Goal: Transaction & Acquisition: Purchase product/service

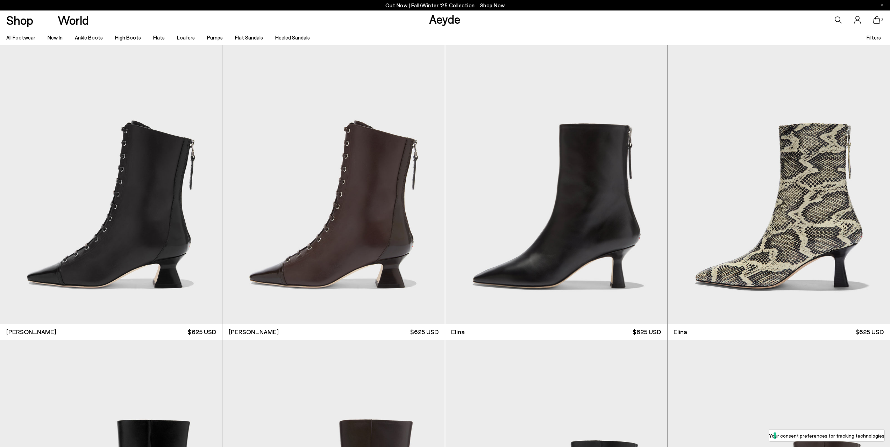
click at [837, 18] on icon at bounding box center [837, 19] width 7 height 7
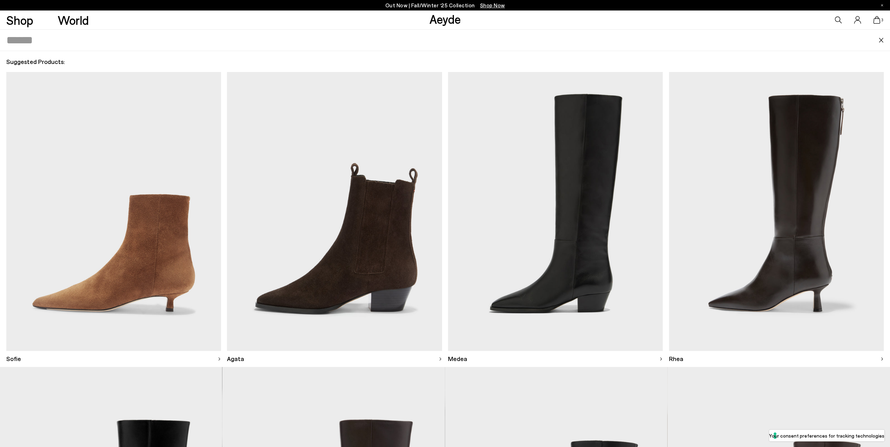
click at [839, 19] on icon at bounding box center [837, 19] width 7 height 7
click at [877, 20] on icon at bounding box center [876, 20] width 7 height 8
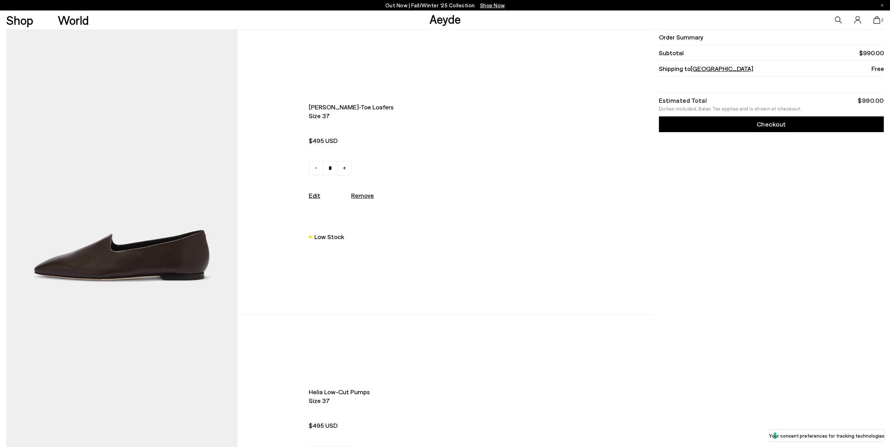
click at [837, 19] on icon at bounding box center [837, 19] width 7 height 7
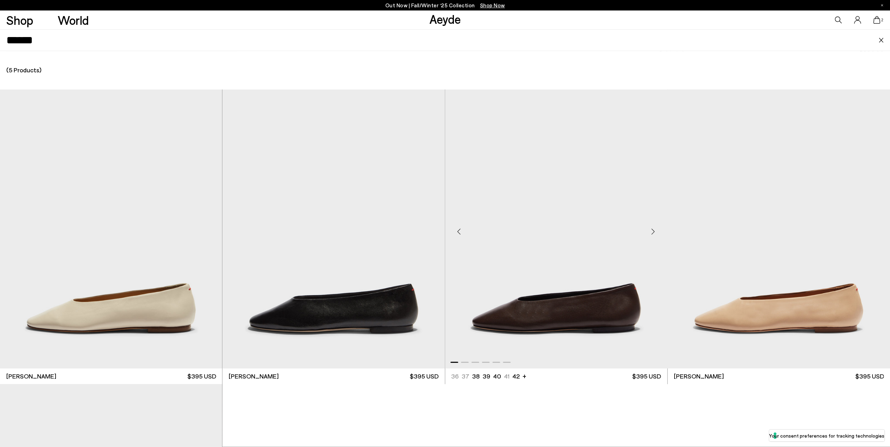
type input "******"
click at [550, 318] on img "1 / 6" at bounding box center [556, 228] width 222 height 279
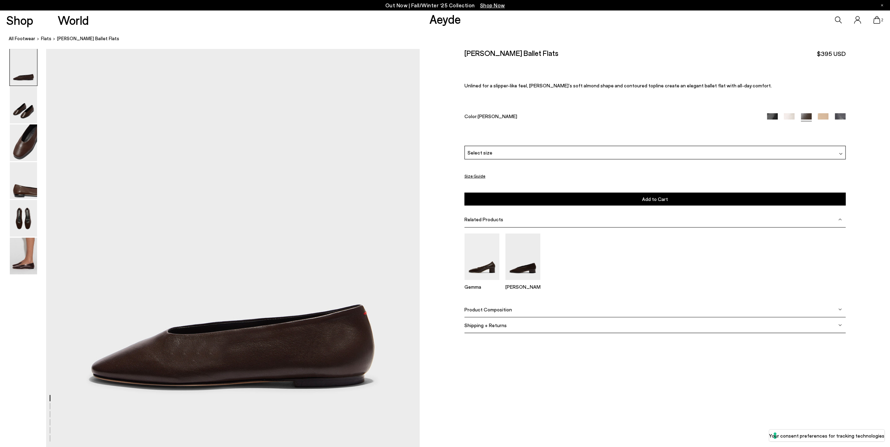
click at [488, 153] on span "Select size" at bounding box center [479, 152] width 25 height 7
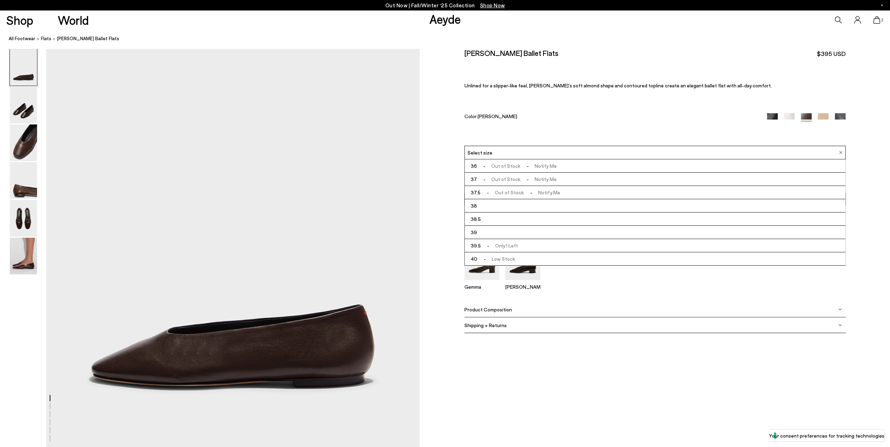
click at [507, 179] on span "- Out of Stock - Notify Me" at bounding box center [516, 179] width 79 height 9
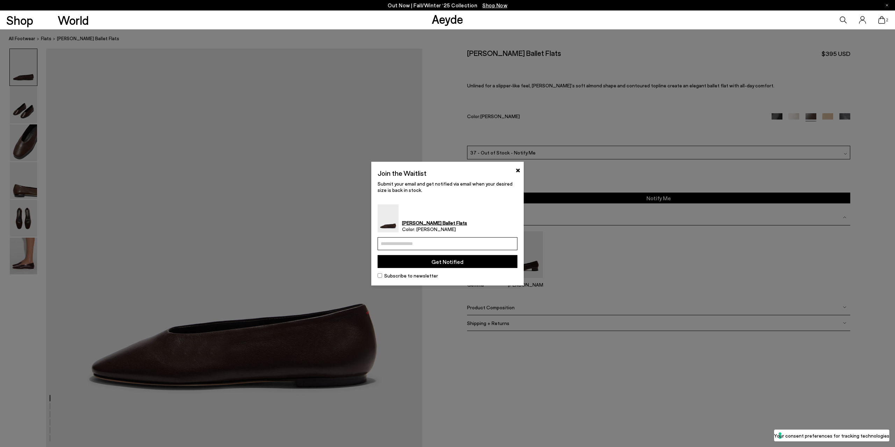
click at [398, 242] on input "email" at bounding box center [447, 243] width 140 height 13
type input "**********"
click at [443, 262] on button "Get Notified" at bounding box center [447, 261] width 140 height 13
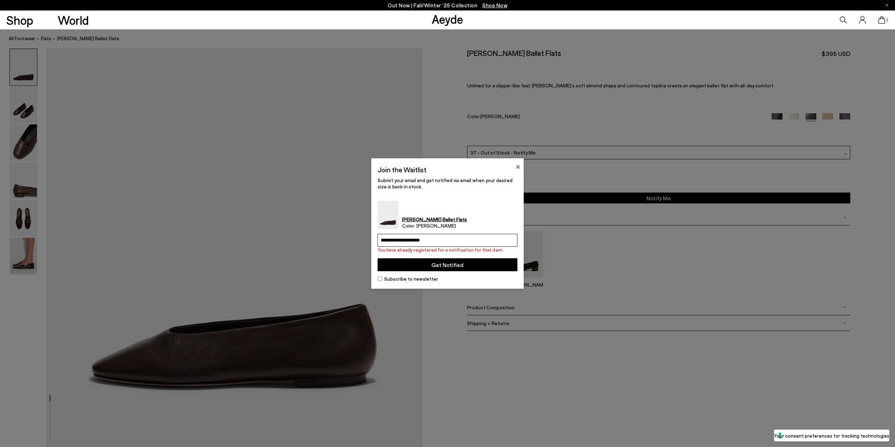
click at [518, 166] on button "×" at bounding box center [518, 166] width 5 height 8
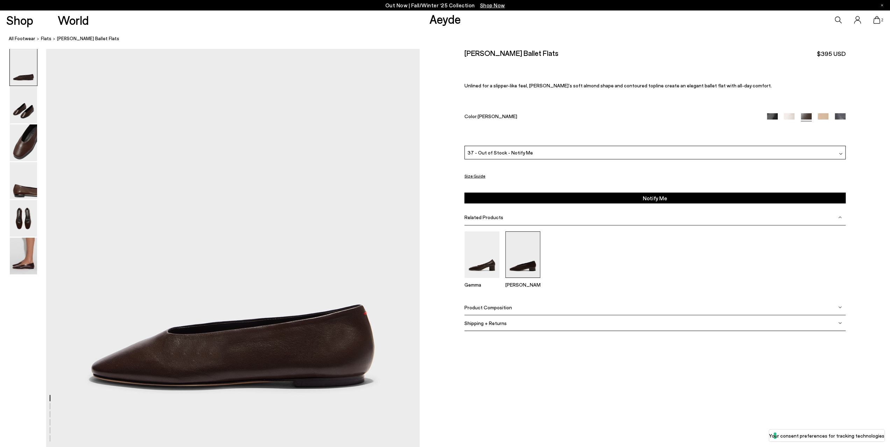
click at [517, 259] on img at bounding box center [522, 254] width 35 height 46
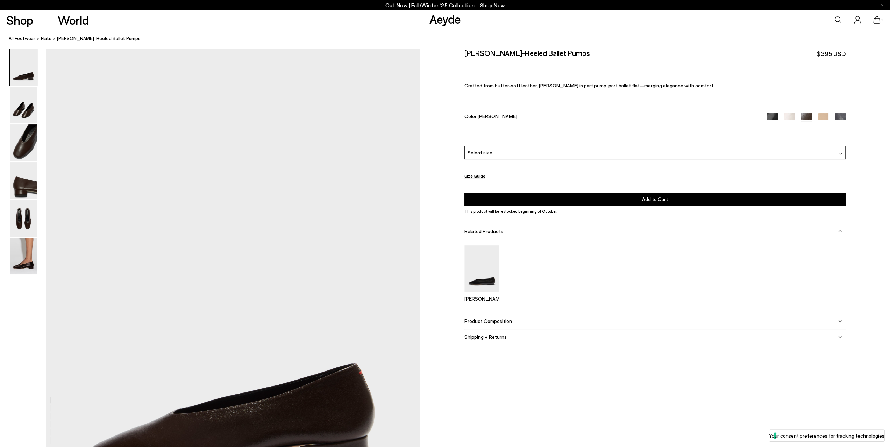
click at [506, 150] on div "Select size" at bounding box center [654, 153] width 381 height 14
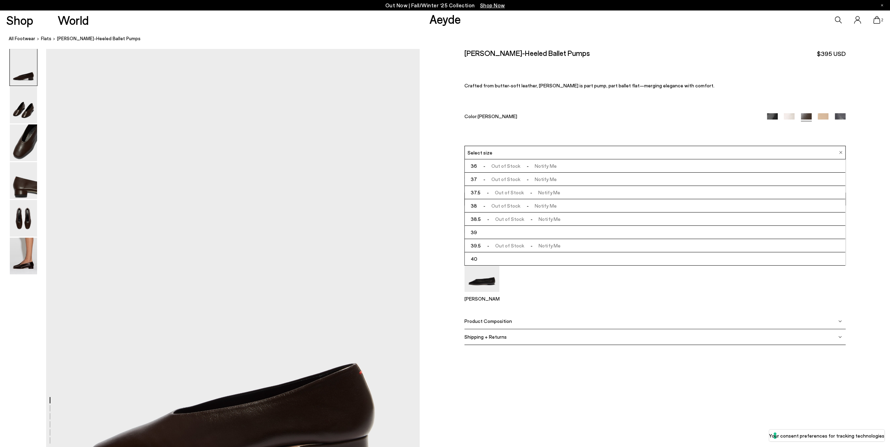
click at [503, 179] on span "- Out of Stock - Notify Me" at bounding box center [516, 179] width 79 height 9
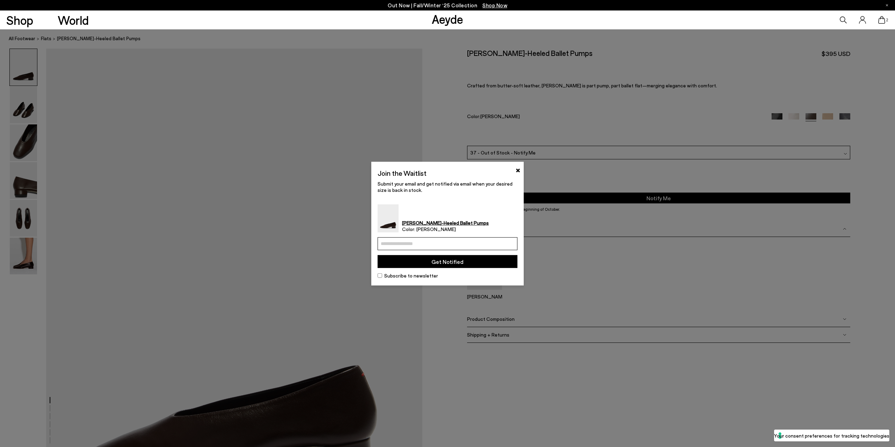
click at [431, 244] on input "email" at bounding box center [447, 243] width 140 height 13
type input "**********"
click at [447, 260] on button "Get Notified" at bounding box center [447, 261] width 140 height 13
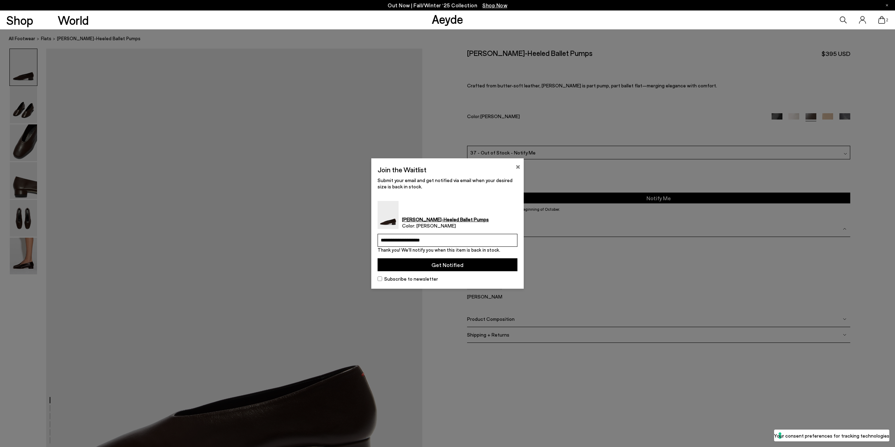
click at [517, 167] on button "×" at bounding box center [518, 166] width 5 height 8
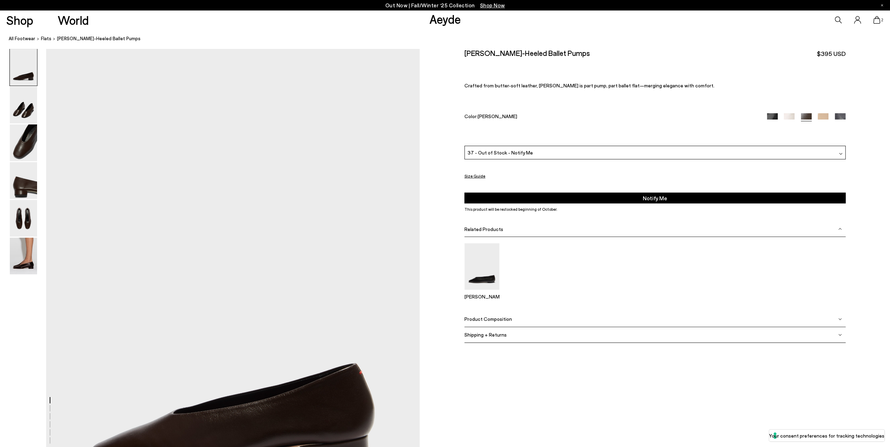
click at [838, 20] on icon at bounding box center [837, 19] width 7 height 7
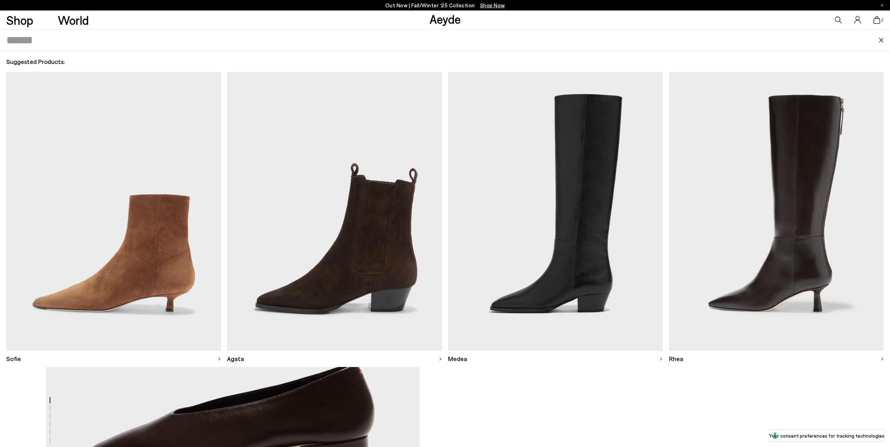
click at [116, 42] on input "text" at bounding box center [442, 40] width 872 height 21
type input "****"
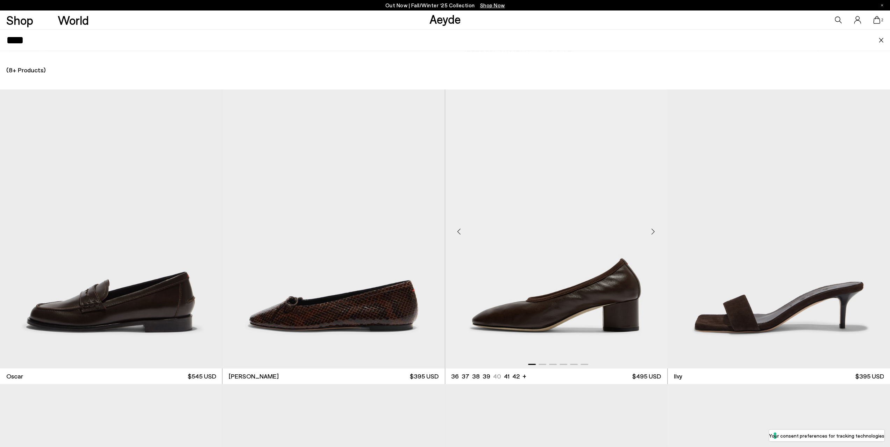
scroll to position [105, 0]
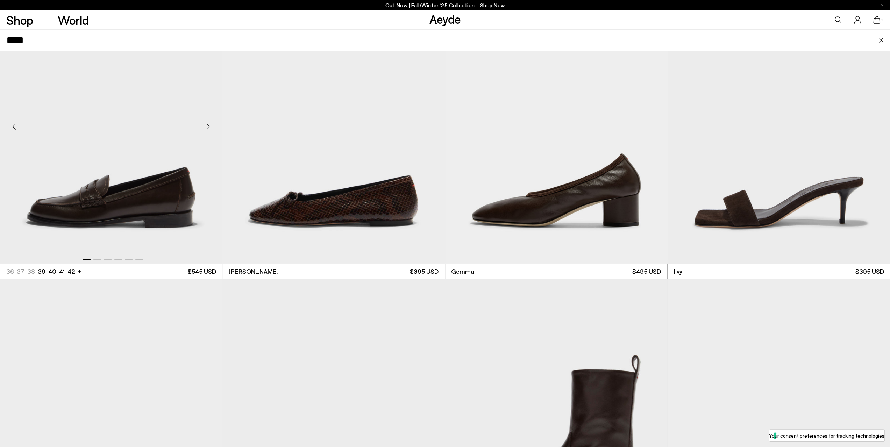
click at [206, 124] on div "Next slide" at bounding box center [207, 126] width 21 height 21
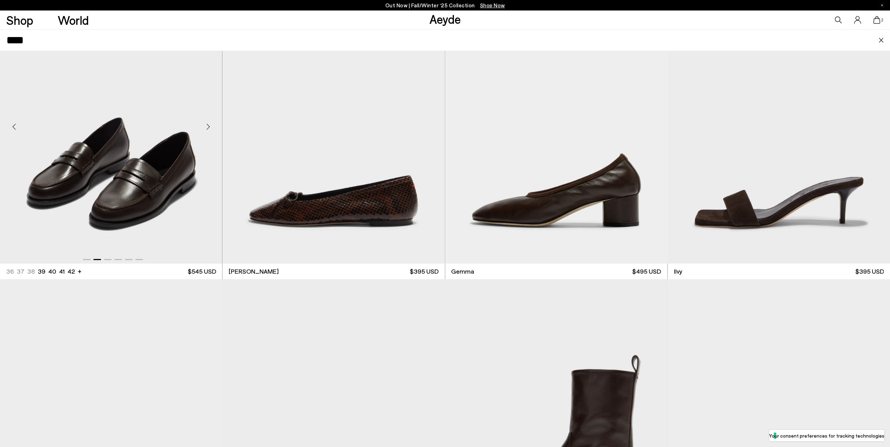
click at [208, 124] on div "Next slide" at bounding box center [207, 126] width 21 height 21
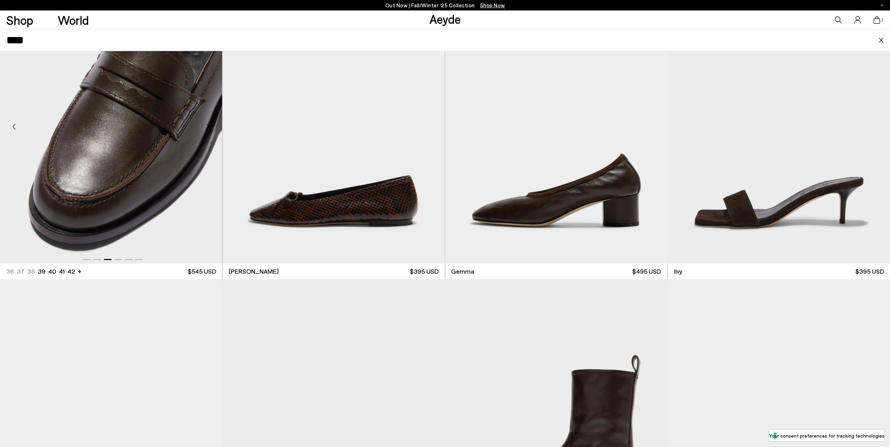
click at [210, 126] on div "Next slide" at bounding box center [207, 126] width 21 height 21
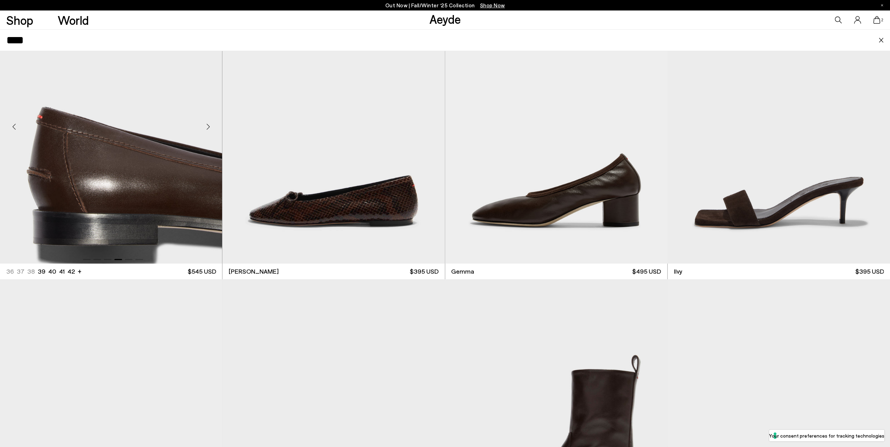
click at [210, 126] on div "Next slide" at bounding box center [207, 126] width 21 height 21
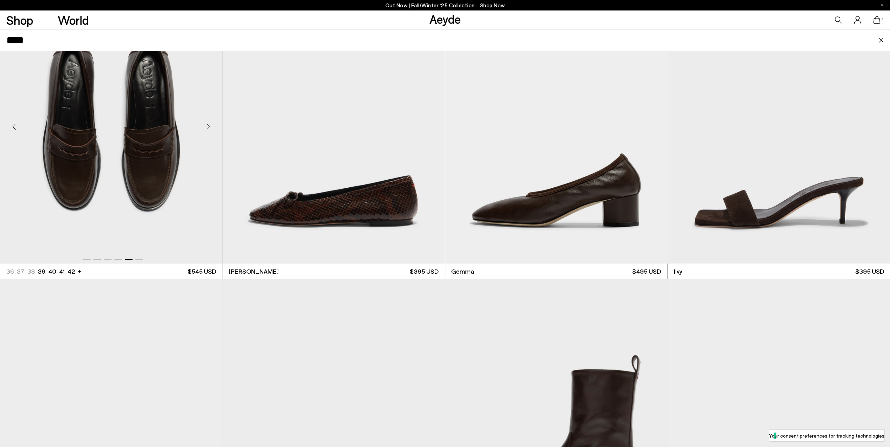
click at [210, 126] on div "Next slide" at bounding box center [207, 126] width 21 height 21
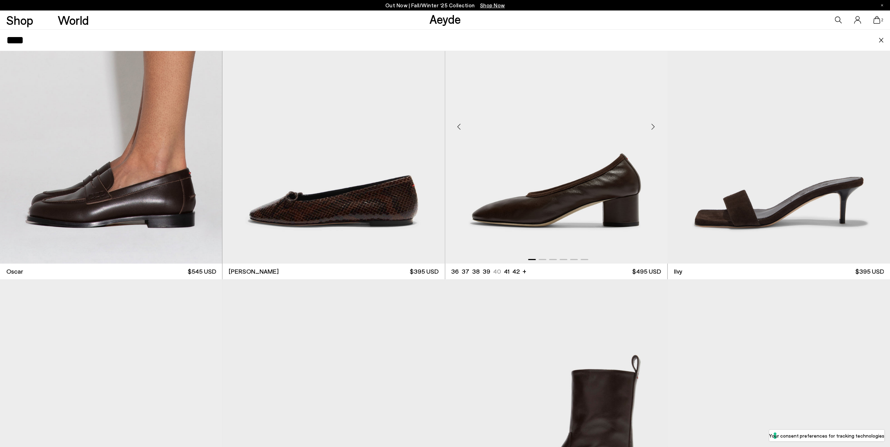
click at [651, 125] on div "Next slide" at bounding box center [652, 126] width 21 height 21
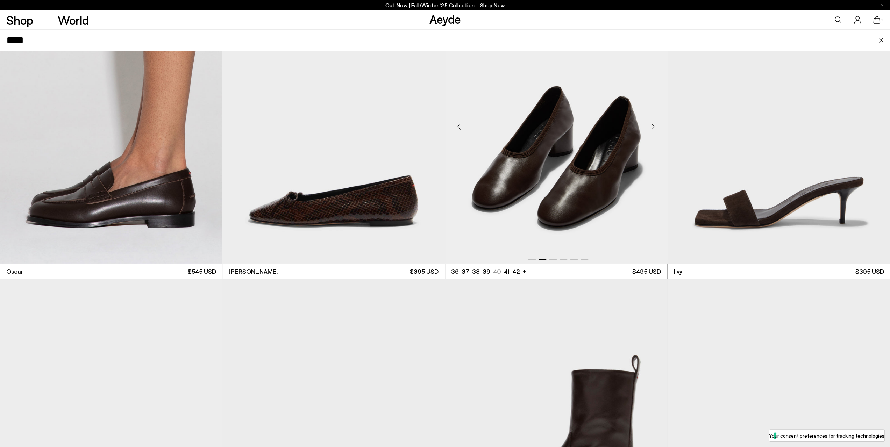
click at [651, 125] on div "Next slide" at bounding box center [652, 126] width 21 height 21
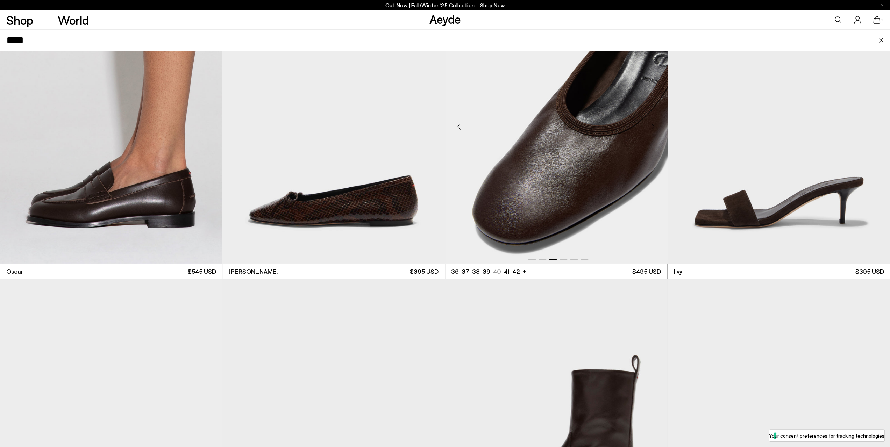
click at [651, 125] on div "Next slide" at bounding box center [652, 126] width 21 height 21
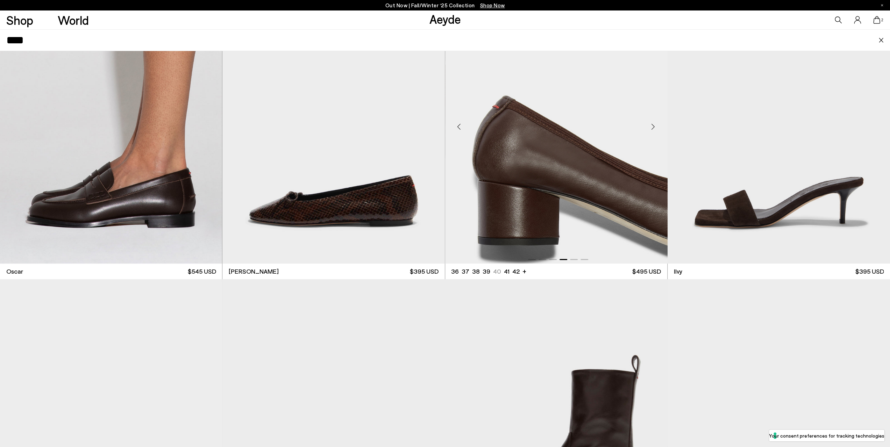
click at [651, 125] on div "Next slide" at bounding box center [652, 126] width 21 height 21
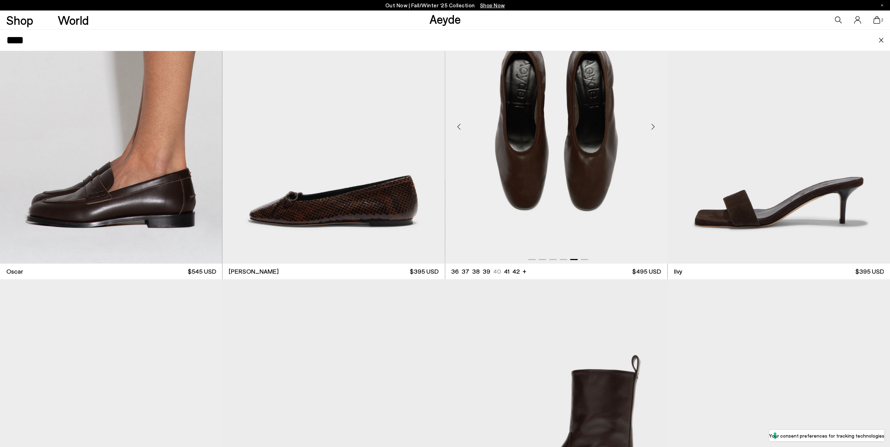
click at [651, 125] on div "Next slide" at bounding box center [652, 126] width 21 height 21
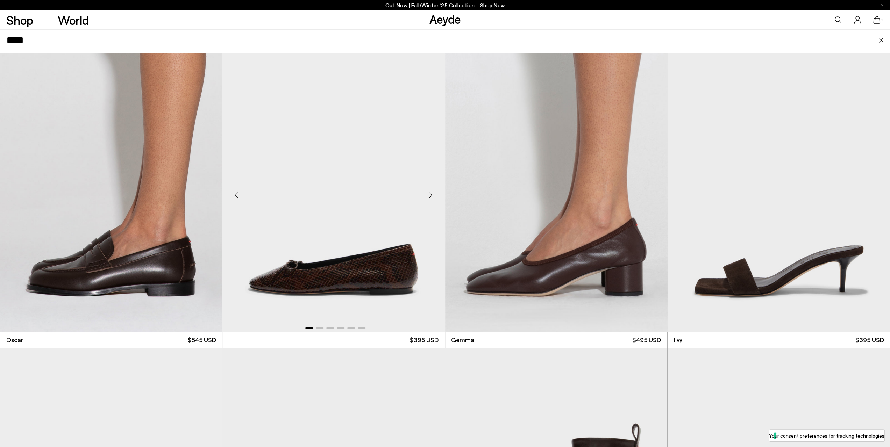
scroll to position [0, 0]
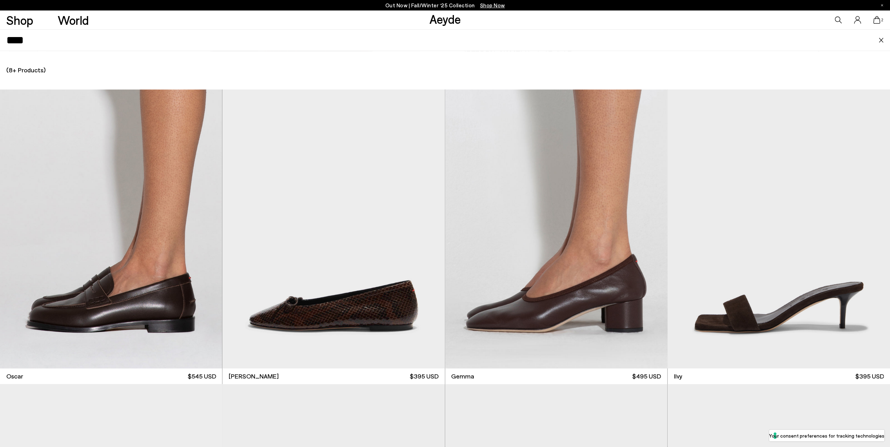
click at [39, 42] on input "****" at bounding box center [442, 40] width 872 height 21
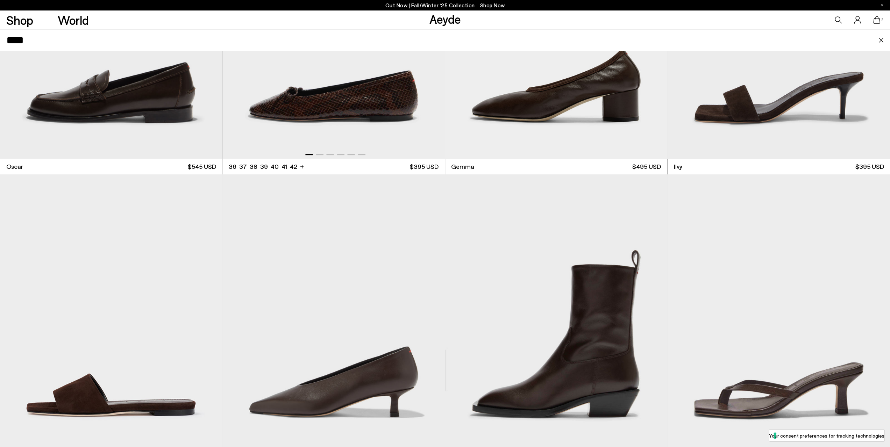
scroll to position [275, 0]
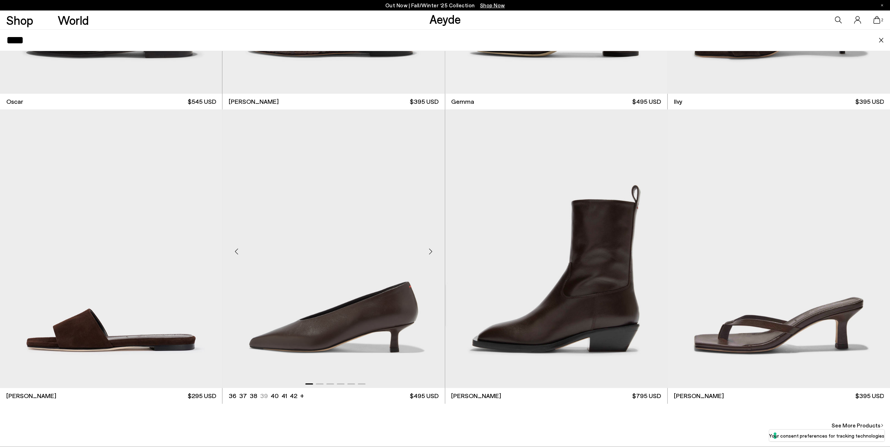
click at [373, 304] on img "1 / 6" at bounding box center [333, 248] width 222 height 279
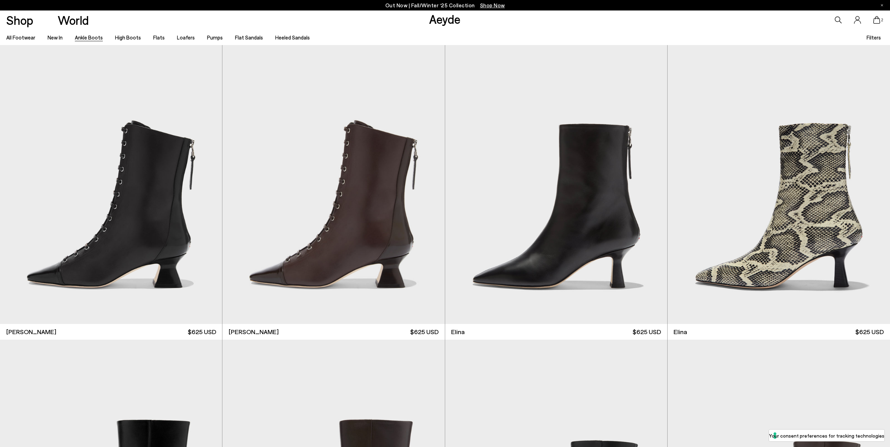
click at [156, 37] on link "Flats" at bounding box center [159, 37] width 12 height 6
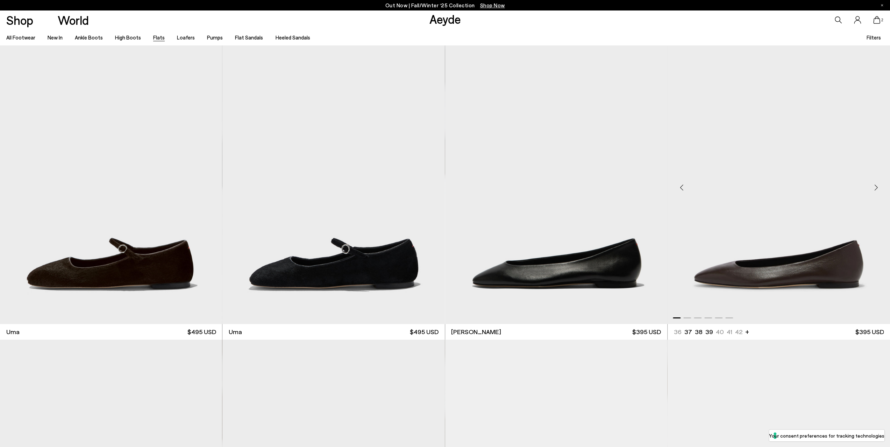
click at [874, 186] on div "Next slide" at bounding box center [875, 187] width 21 height 21
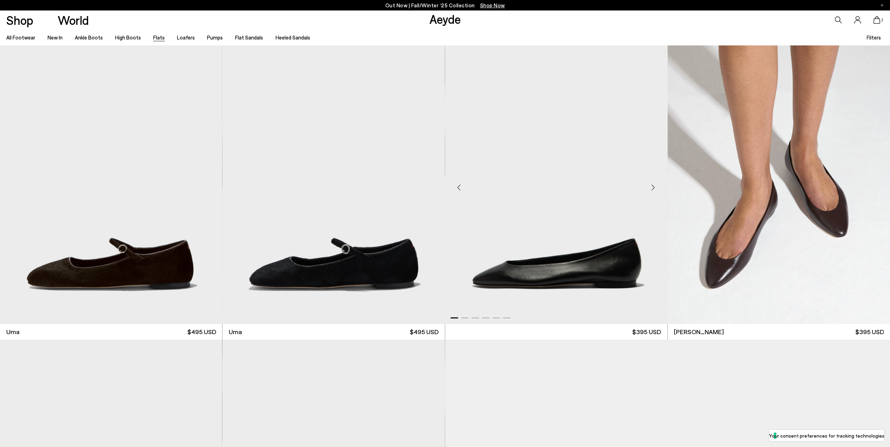
scroll to position [315, 0]
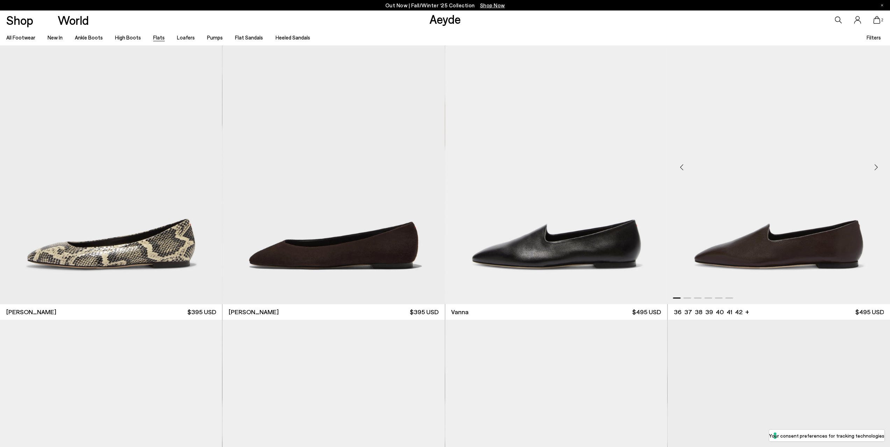
click at [875, 167] on div "Next slide" at bounding box center [875, 167] width 21 height 21
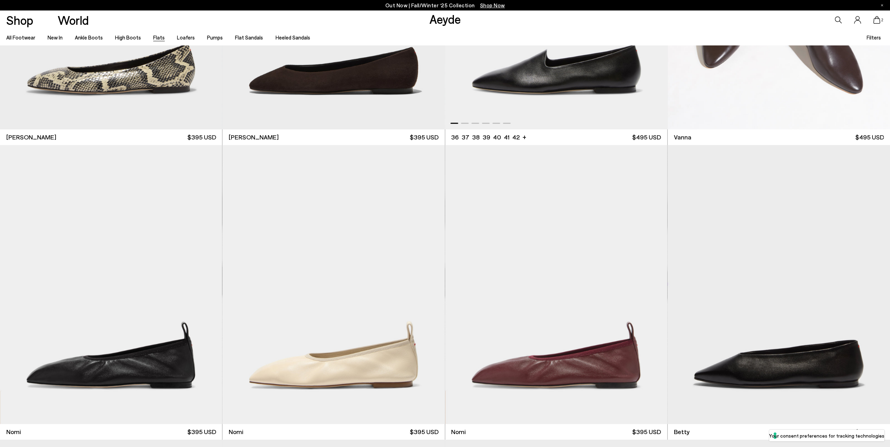
scroll to position [629, 0]
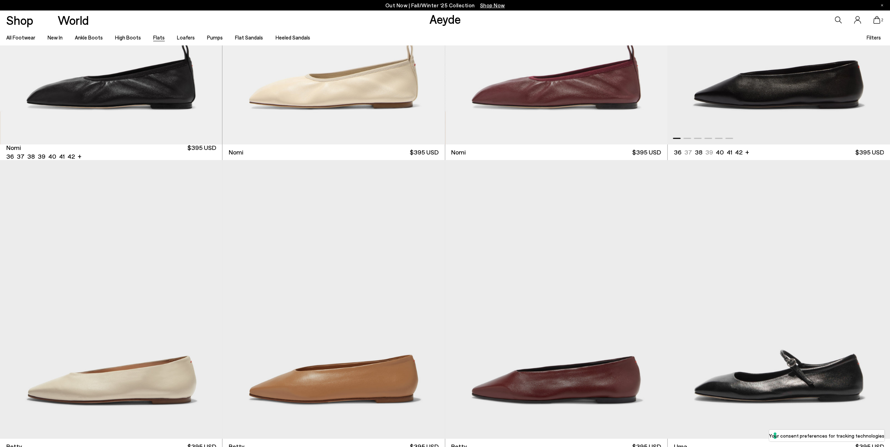
scroll to position [874, 0]
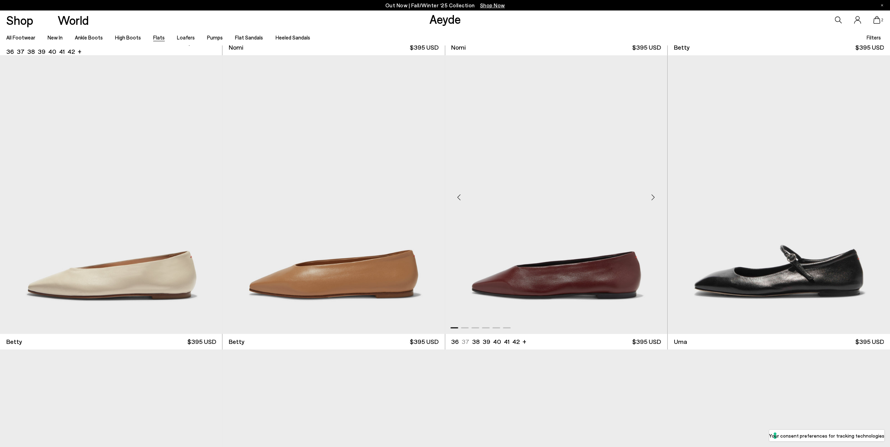
click at [653, 199] on div "Next slide" at bounding box center [652, 197] width 21 height 21
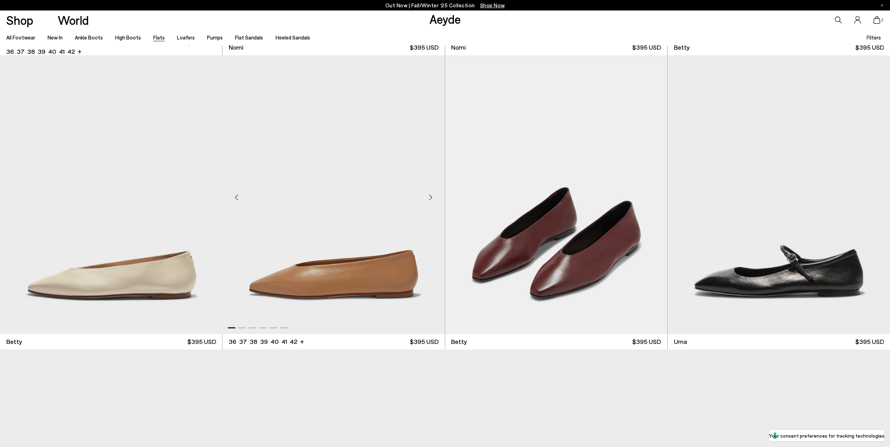
click at [429, 197] on div "Next slide" at bounding box center [430, 197] width 21 height 21
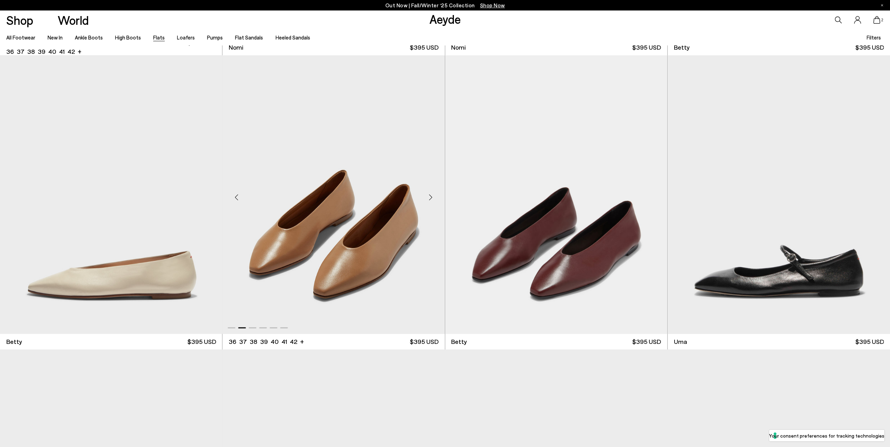
click at [429, 197] on div "Next slide" at bounding box center [430, 197] width 21 height 21
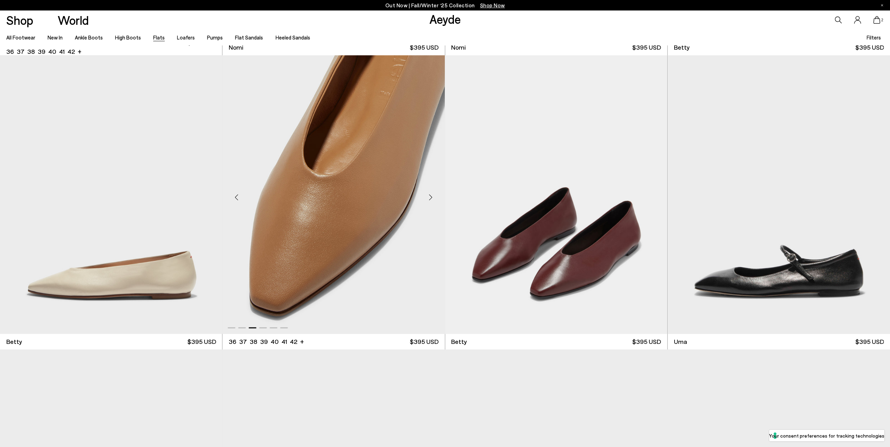
click at [429, 197] on div "Next slide" at bounding box center [430, 197] width 21 height 21
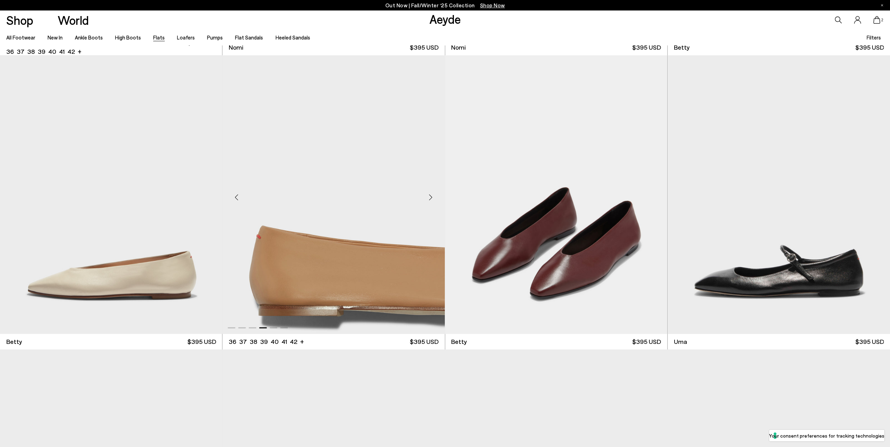
click at [429, 197] on div "Next slide" at bounding box center [430, 197] width 21 height 21
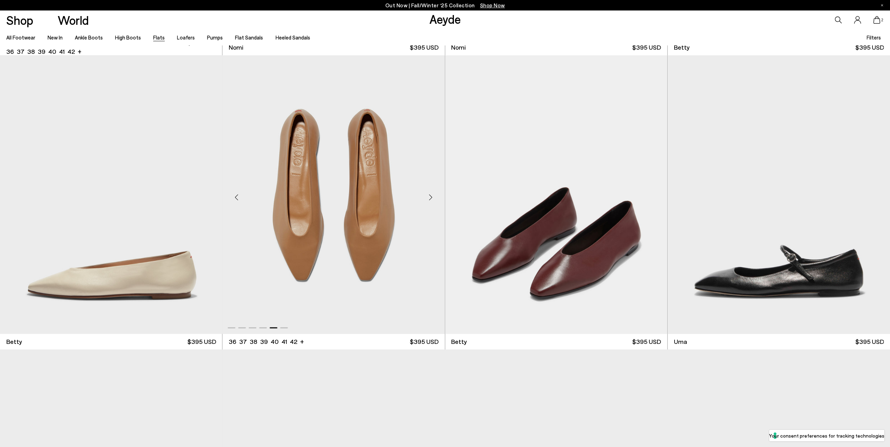
click at [429, 197] on div "Next slide" at bounding box center [430, 197] width 21 height 21
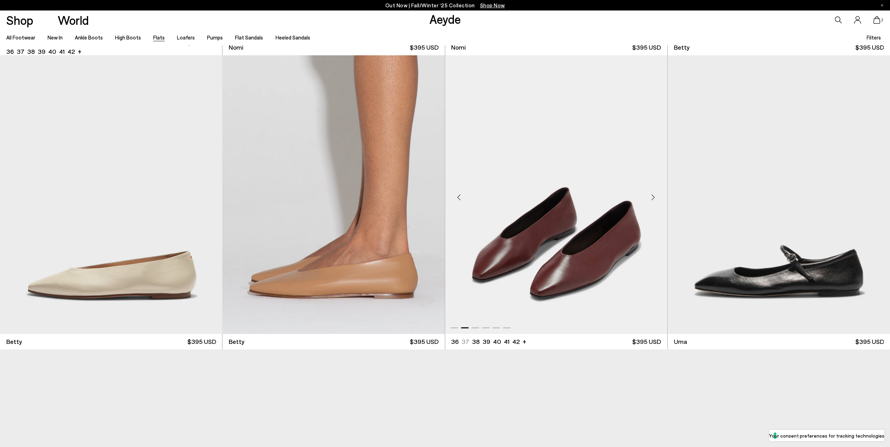
click at [652, 195] on div "Next slide" at bounding box center [652, 197] width 21 height 21
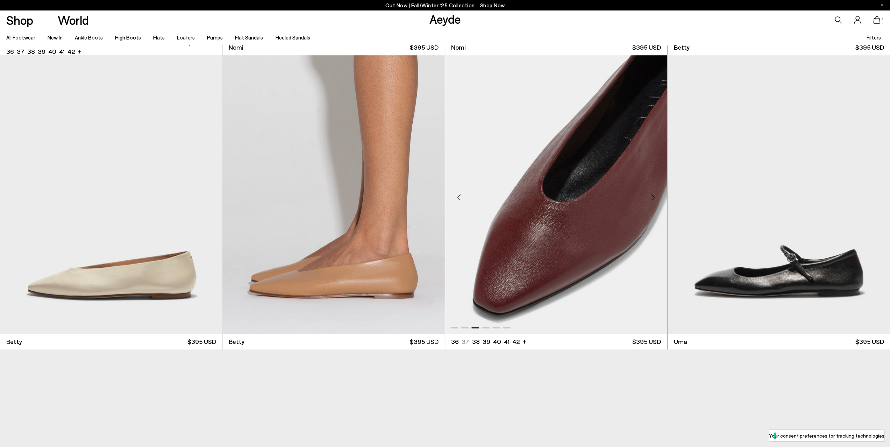
click at [652, 195] on div "Next slide" at bounding box center [652, 197] width 21 height 21
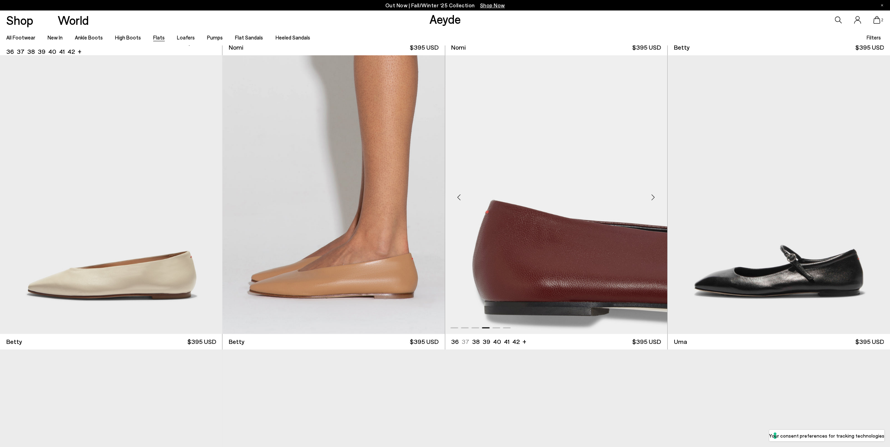
click at [652, 195] on div "Next slide" at bounding box center [652, 197] width 21 height 21
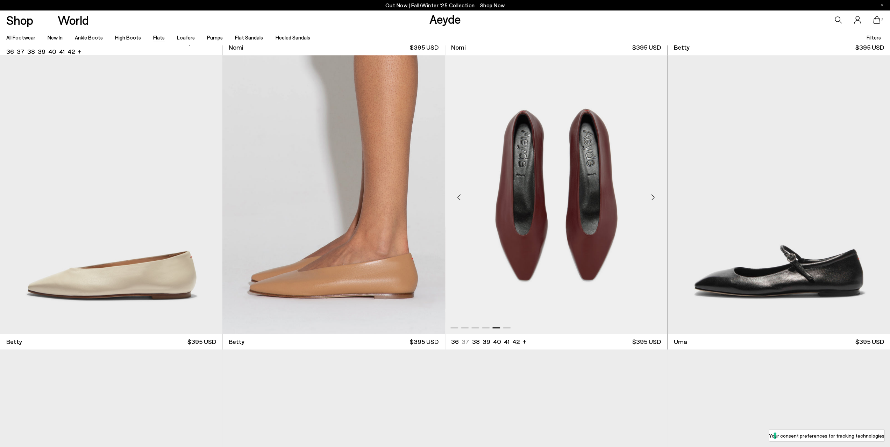
click at [652, 195] on div "Next slide" at bounding box center [652, 197] width 21 height 21
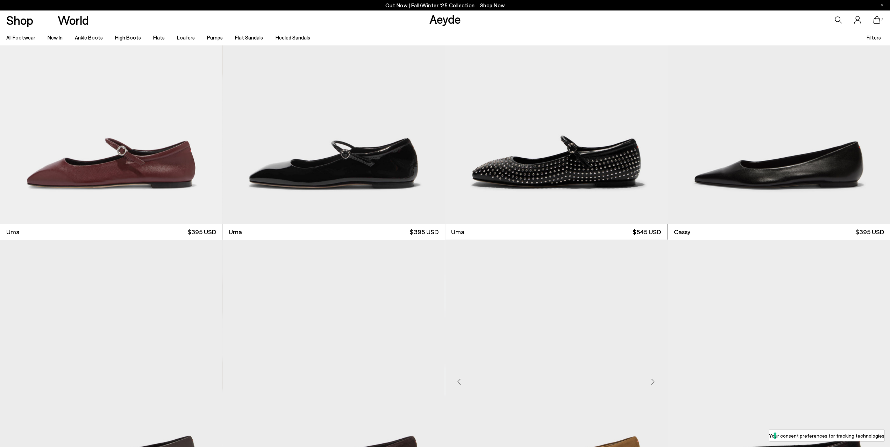
scroll to position [1713, 0]
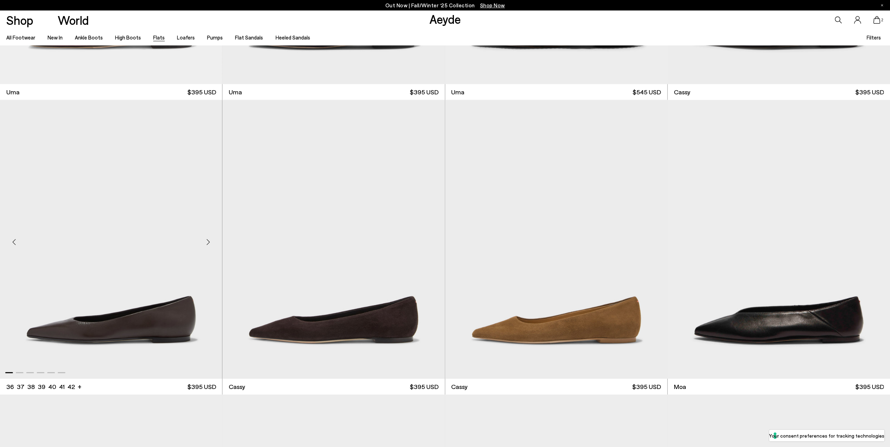
click at [208, 239] on div "Next slide" at bounding box center [207, 242] width 21 height 21
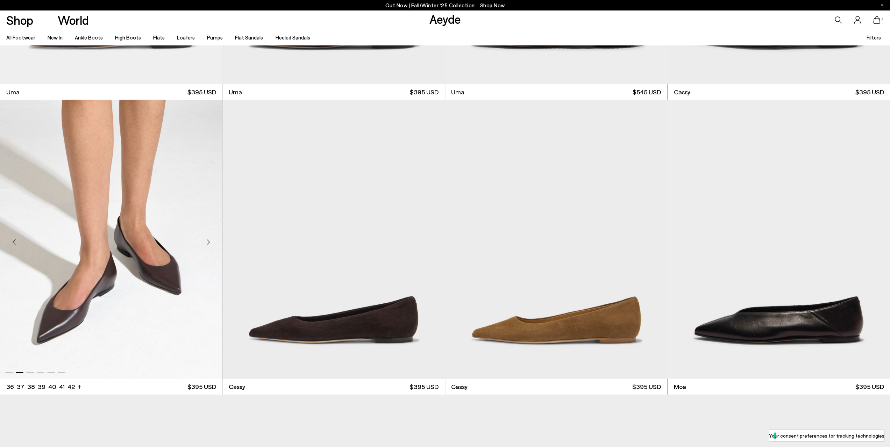
click at [209, 243] on div "Next slide" at bounding box center [207, 242] width 21 height 21
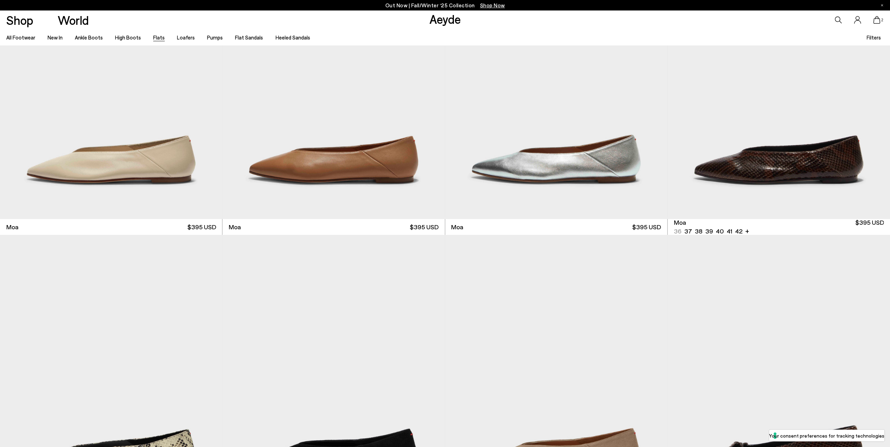
scroll to position [2307, 0]
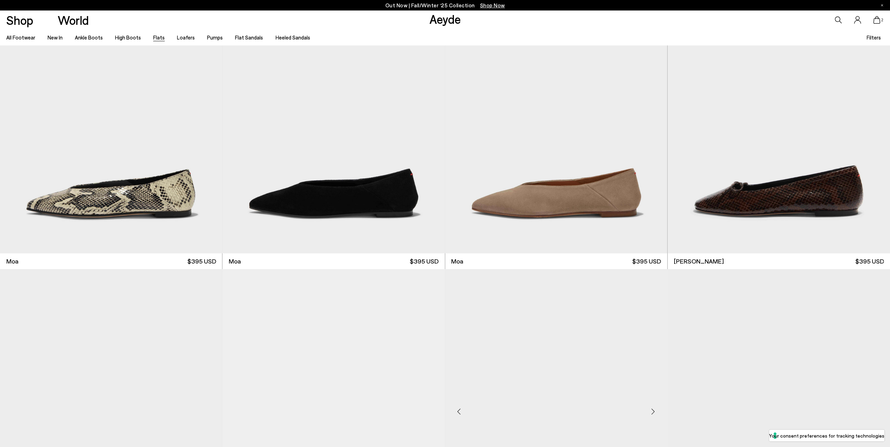
scroll to position [2621, 0]
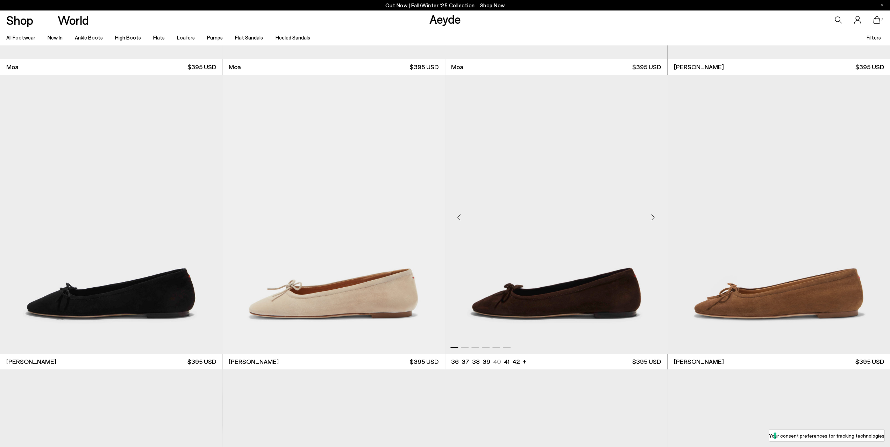
click at [650, 215] on div "Next slide" at bounding box center [652, 217] width 21 height 21
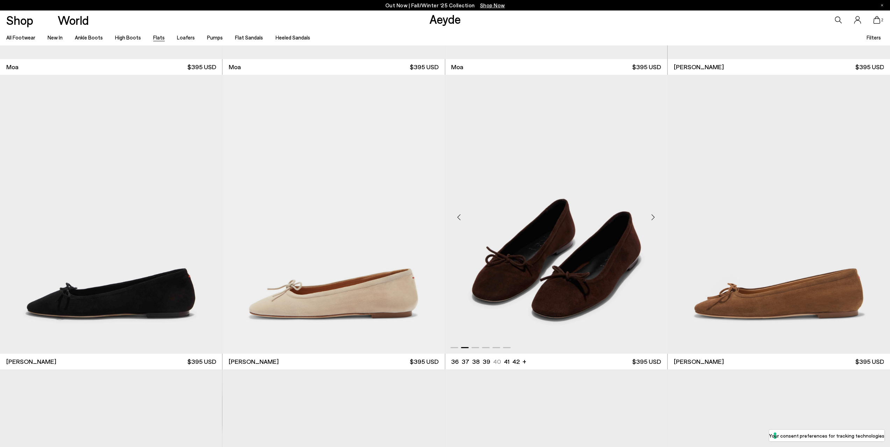
click at [650, 215] on div "Next slide" at bounding box center [652, 217] width 21 height 21
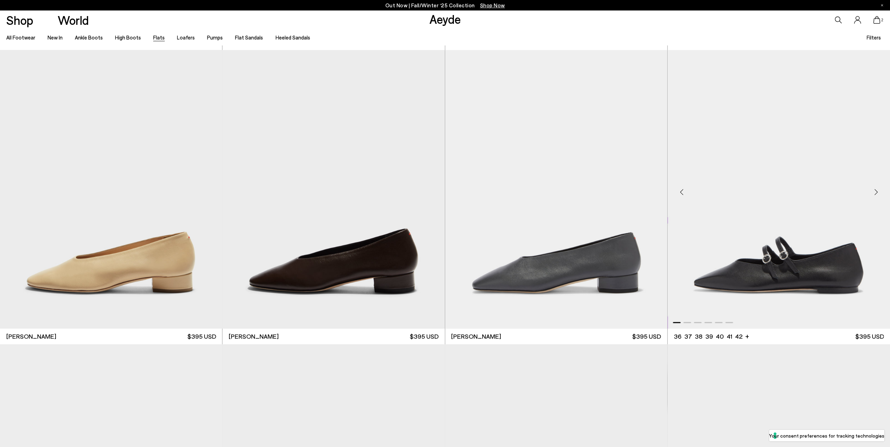
scroll to position [3845, 0]
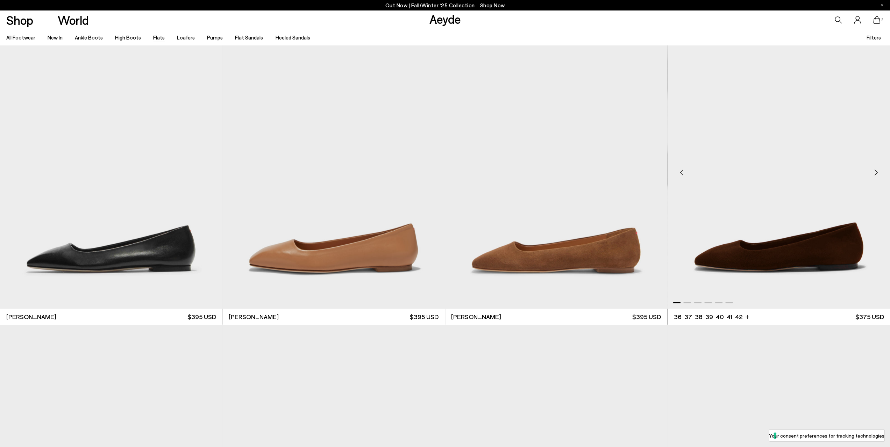
click at [877, 173] on div "Next slide" at bounding box center [875, 171] width 21 height 21
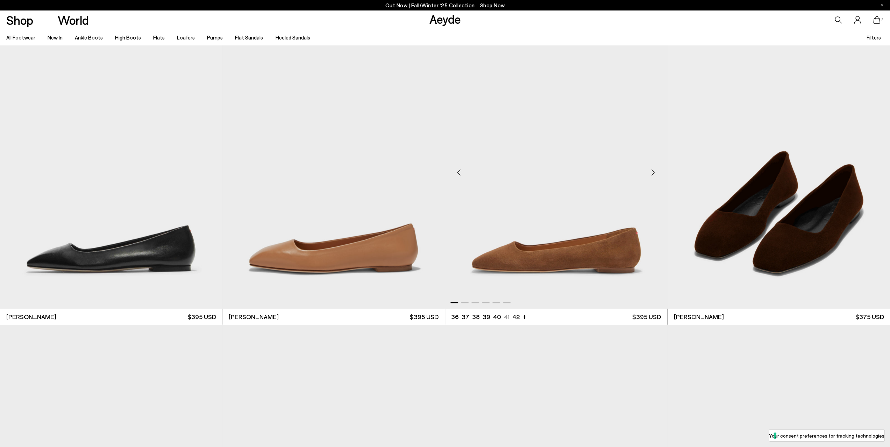
scroll to position [4106, 0]
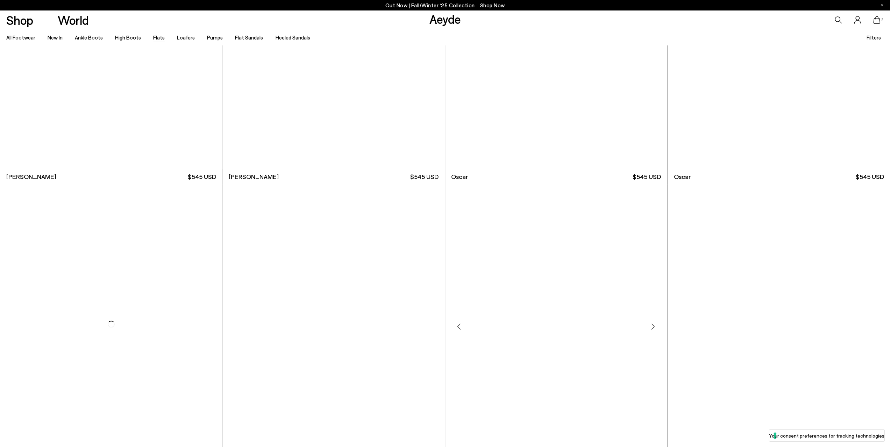
scroll to position [6044, 0]
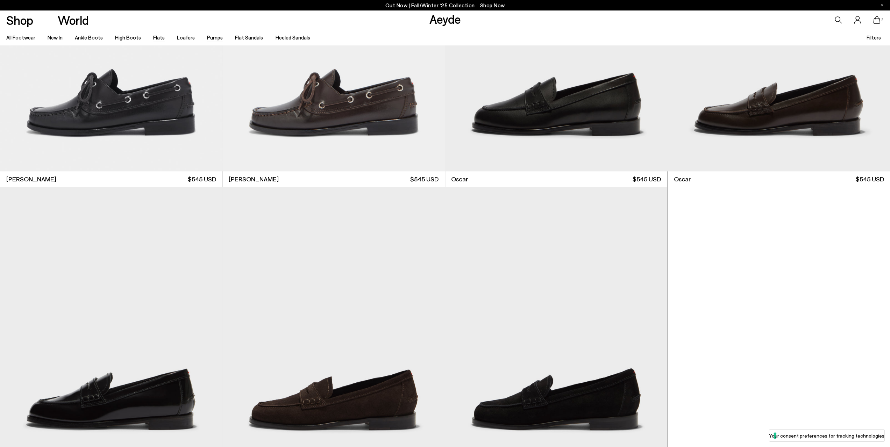
click at [215, 36] on link "Pumps" at bounding box center [215, 37] width 16 height 6
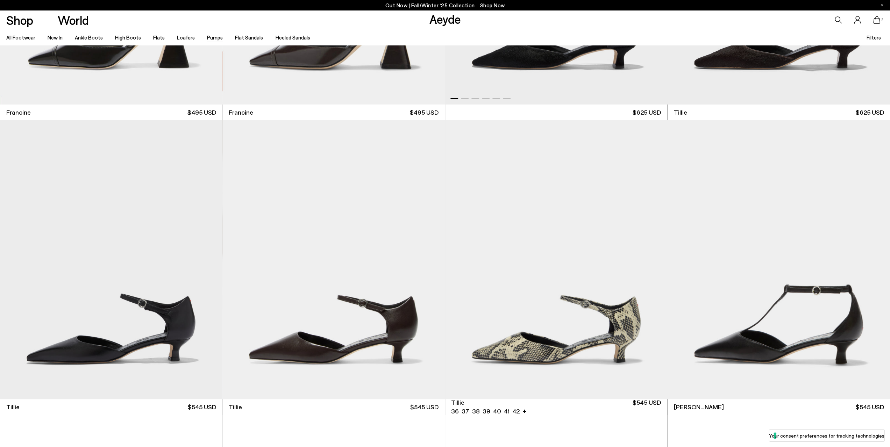
scroll to position [384, 0]
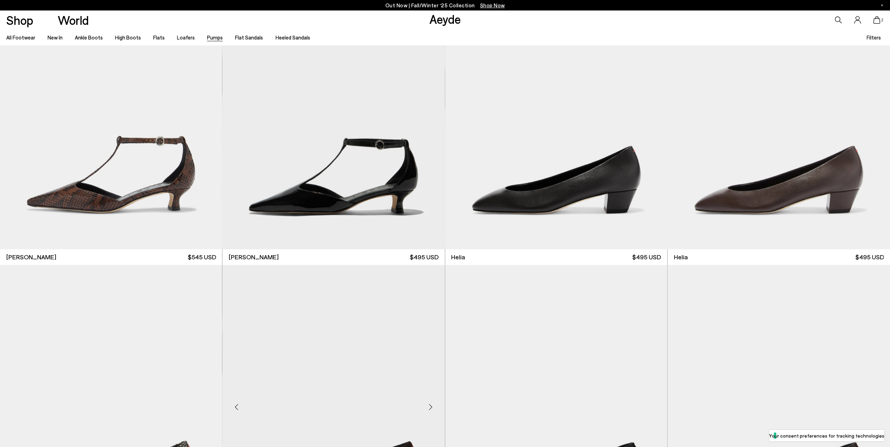
scroll to position [874, 0]
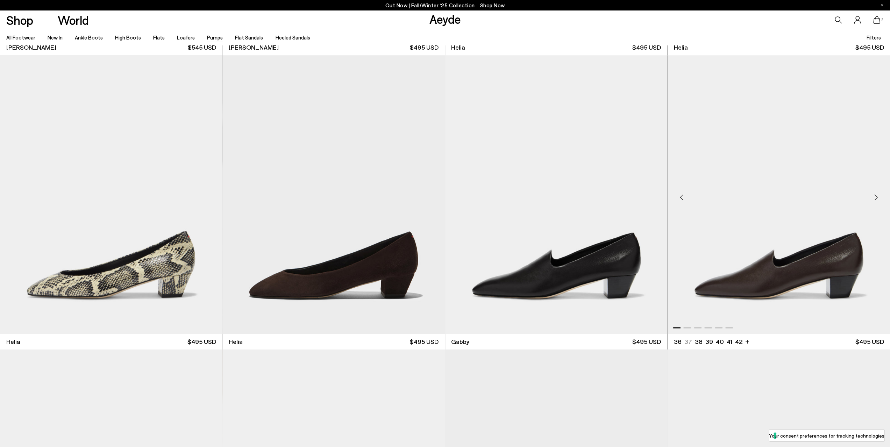
click at [742, 240] on img "1 / 6" at bounding box center [778, 194] width 222 height 279
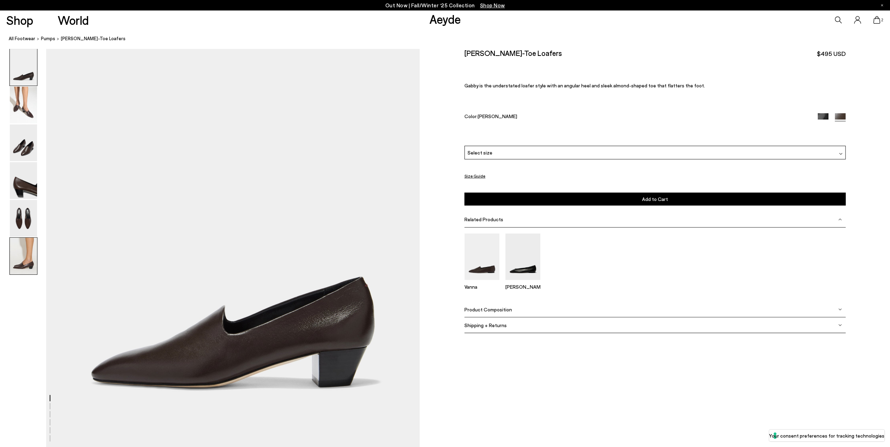
click at [23, 259] on img at bounding box center [23, 256] width 27 height 37
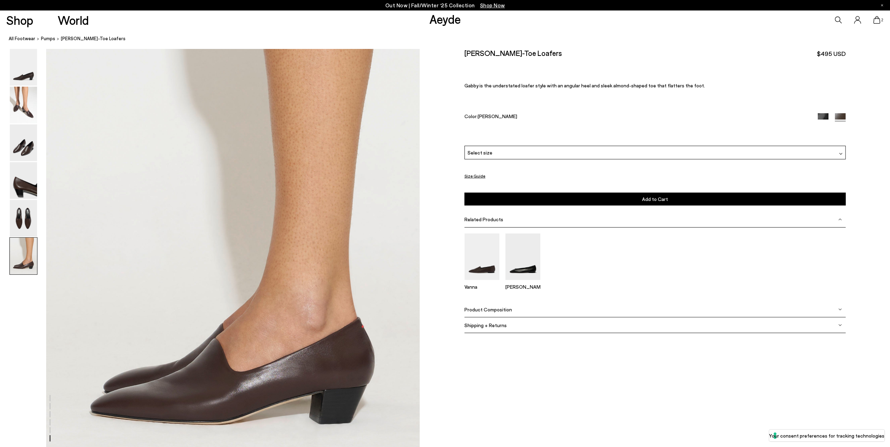
scroll to position [2444, 0]
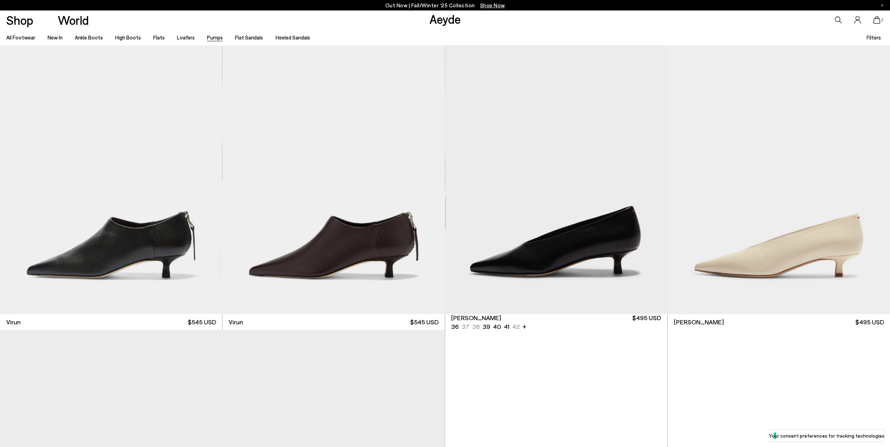
scroll to position [1188, 0]
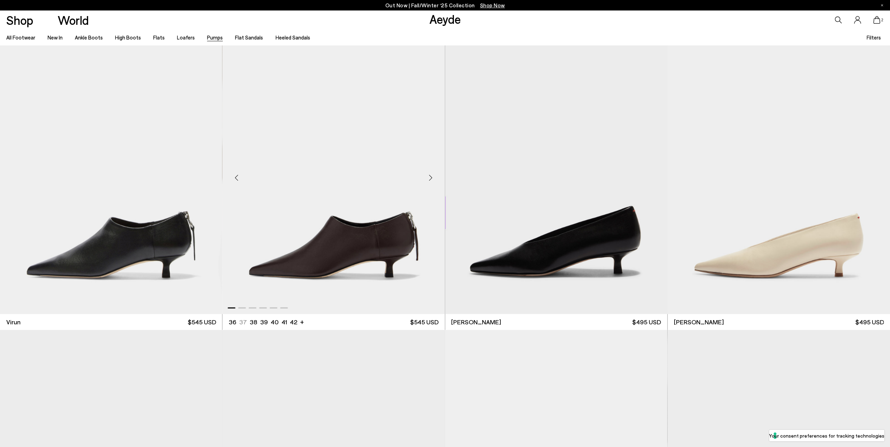
click at [430, 174] on div "Next slide" at bounding box center [430, 177] width 21 height 21
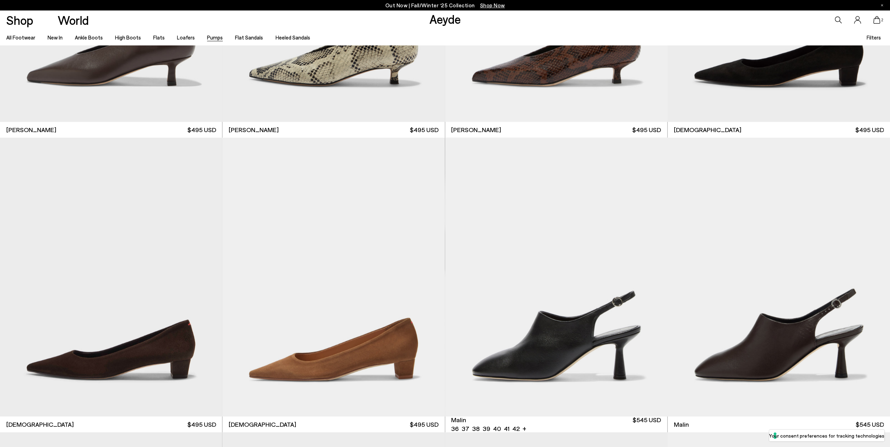
scroll to position [1748, 0]
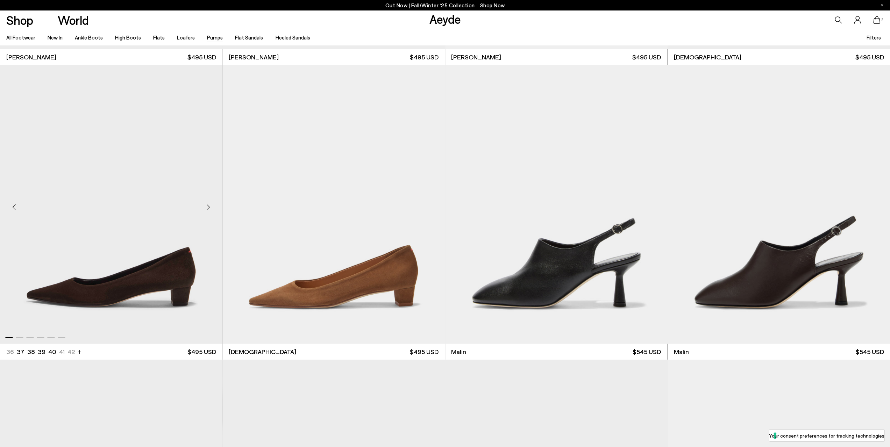
click at [210, 205] on div "Next slide" at bounding box center [207, 207] width 21 height 21
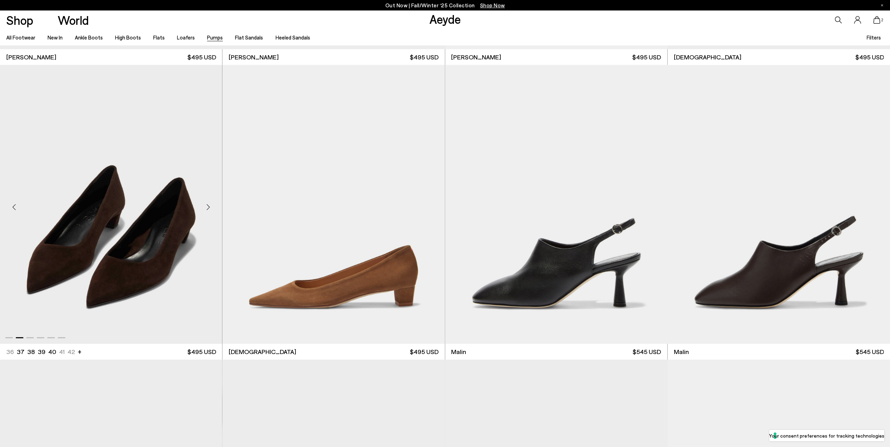
click at [210, 205] on div "Next slide" at bounding box center [207, 207] width 21 height 21
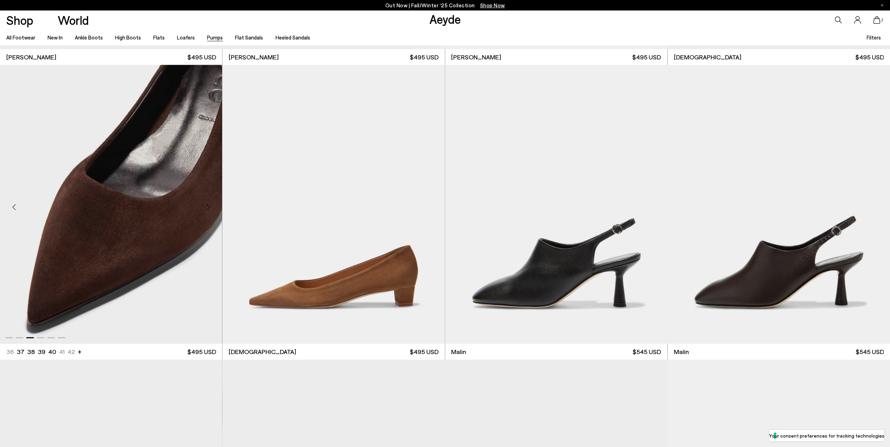
click at [210, 205] on div "Next slide" at bounding box center [207, 207] width 21 height 21
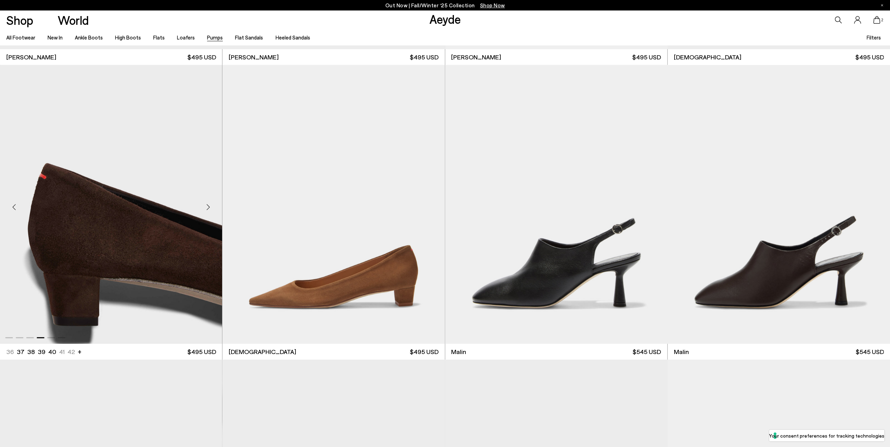
click at [210, 205] on div "Next slide" at bounding box center [207, 207] width 21 height 21
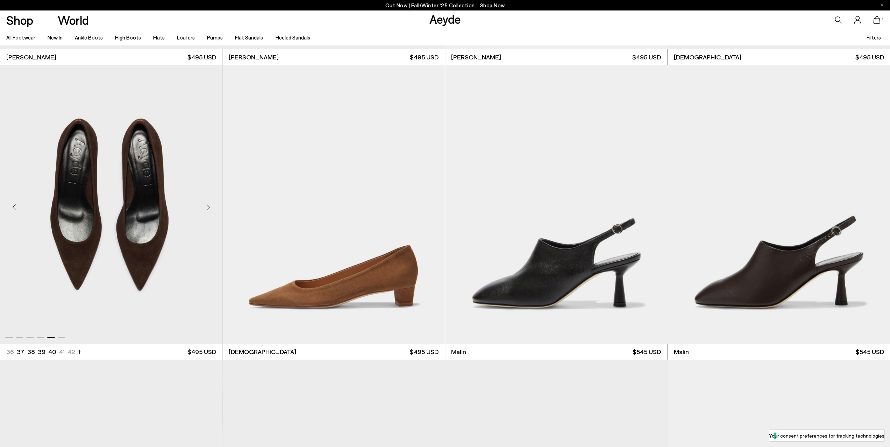
click at [210, 205] on div "Next slide" at bounding box center [207, 207] width 21 height 21
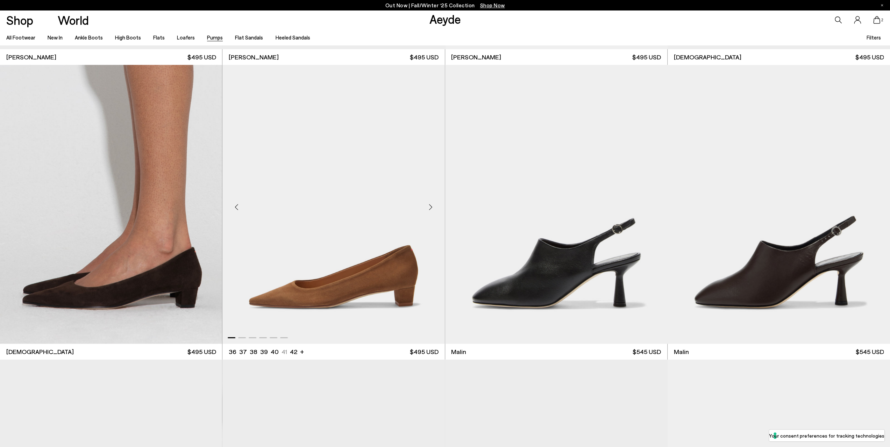
click at [429, 206] on div "Next slide" at bounding box center [430, 207] width 21 height 21
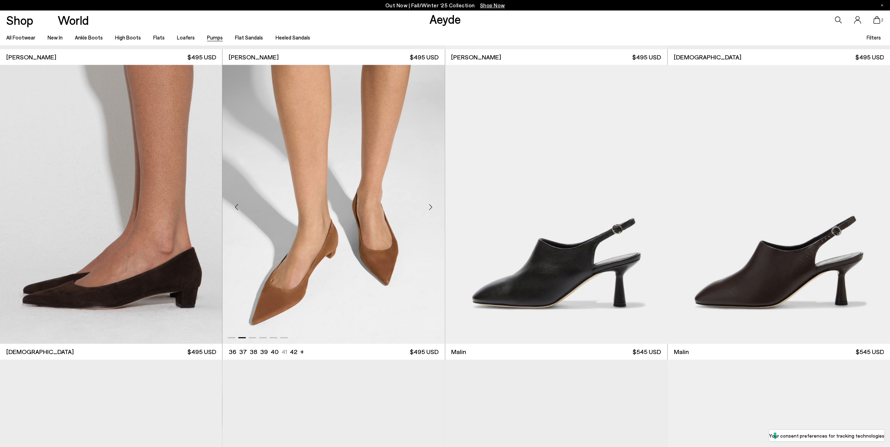
click at [429, 206] on div "Next slide" at bounding box center [430, 207] width 21 height 21
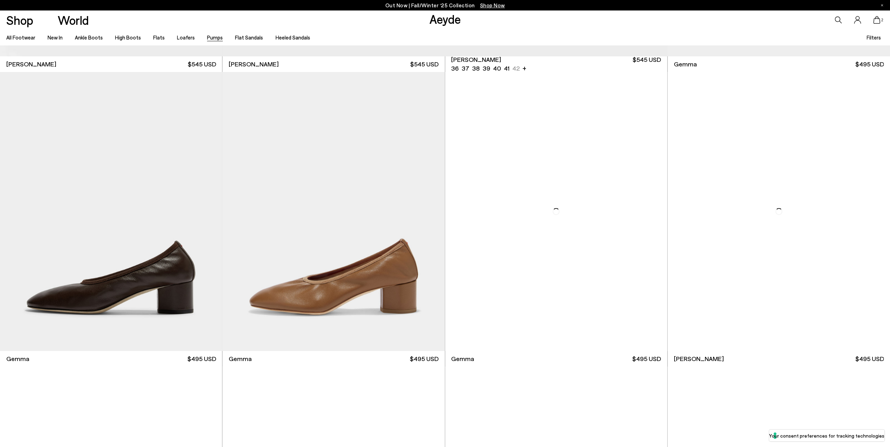
scroll to position [3216, 0]
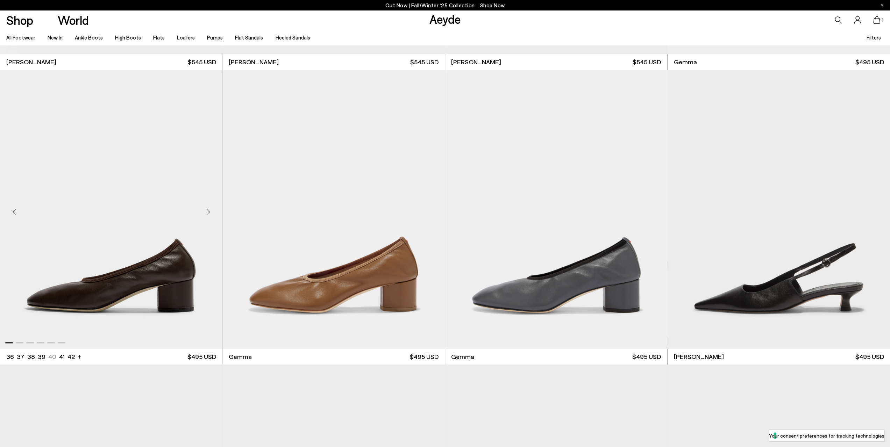
click at [214, 216] on div "Next slide" at bounding box center [207, 212] width 21 height 21
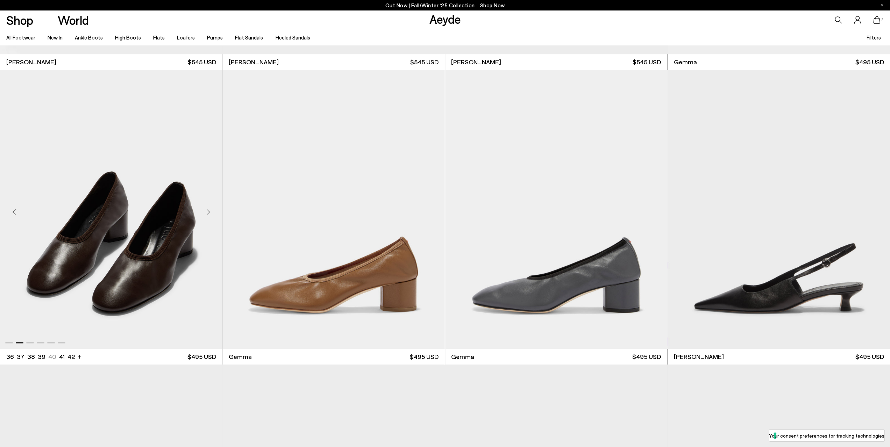
click at [213, 215] on div "Next slide" at bounding box center [207, 212] width 21 height 21
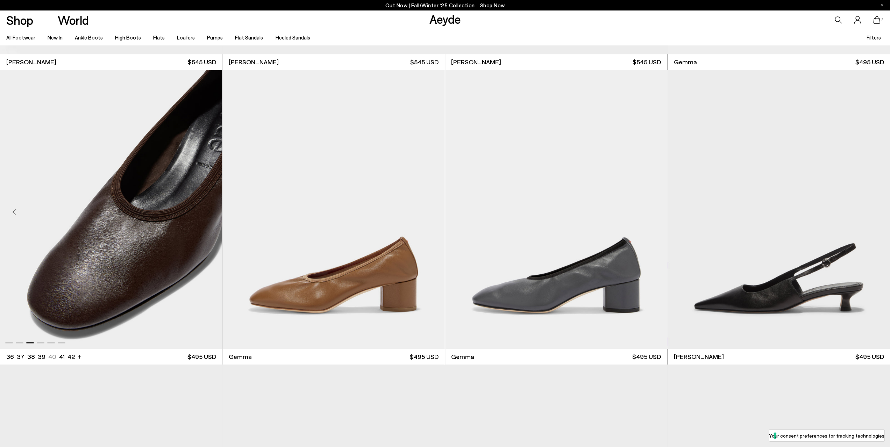
click at [213, 215] on div "Next slide" at bounding box center [207, 212] width 21 height 21
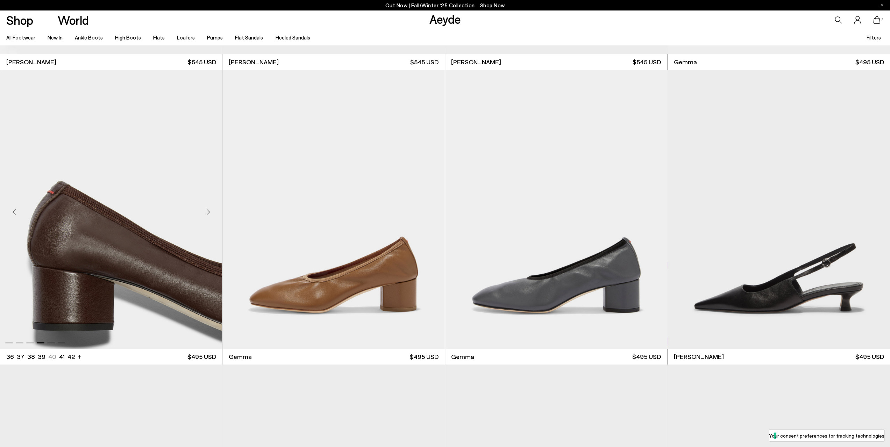
click at [213, 215] on div "Next slide" at bounding box center [207, 212] width 21 height 21
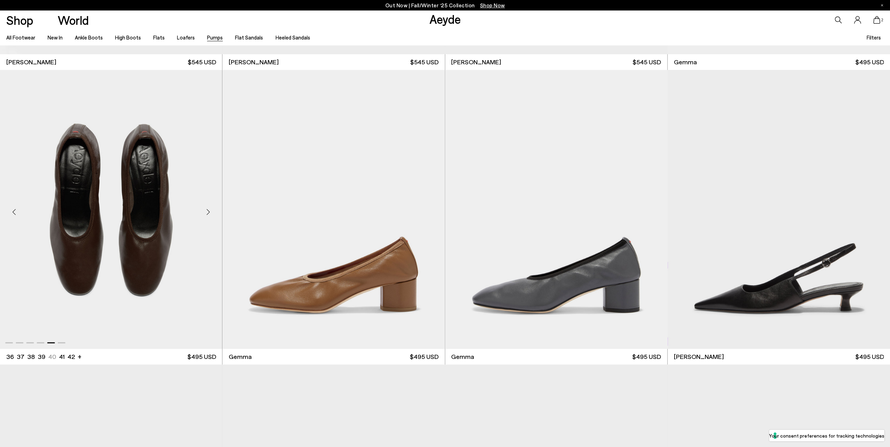
click at [212, 215] on div "Next slide" at bounding box center [207, 212] width 21 height 21
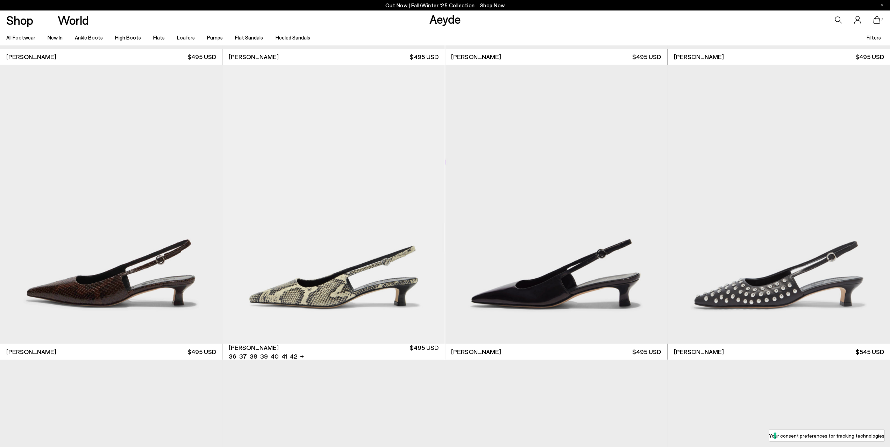
scroll to position [3939, 0]
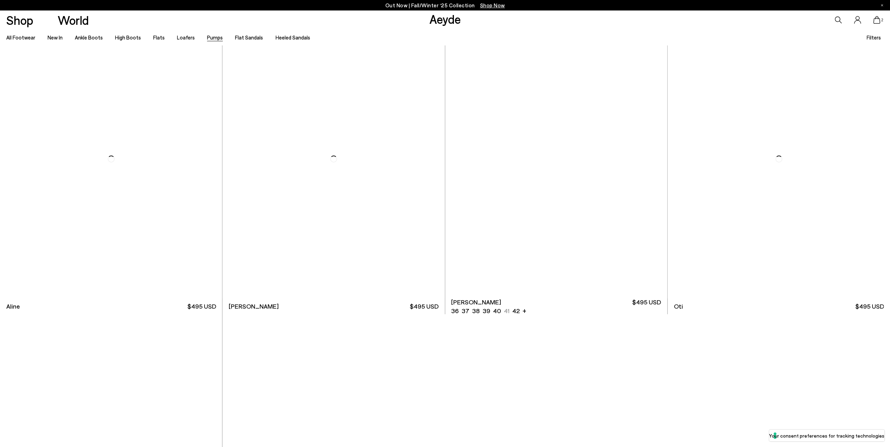
scroll to position [5173, 0]
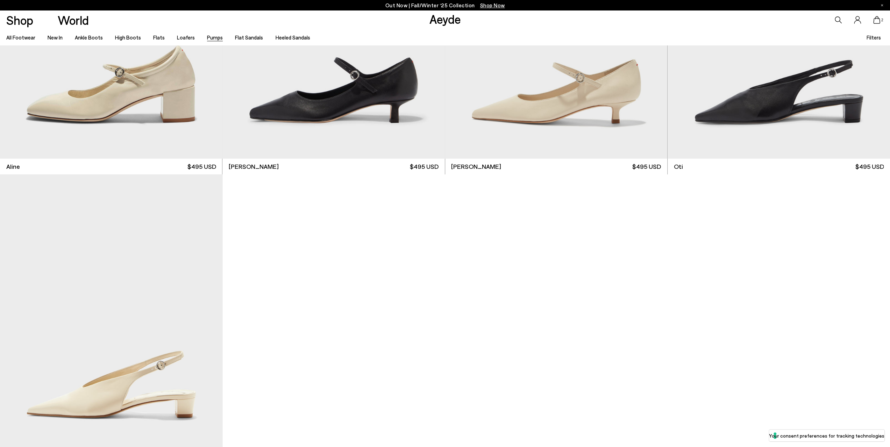
click at [877, 20] on icon at bounding box center [876, 20] width 7 height 8
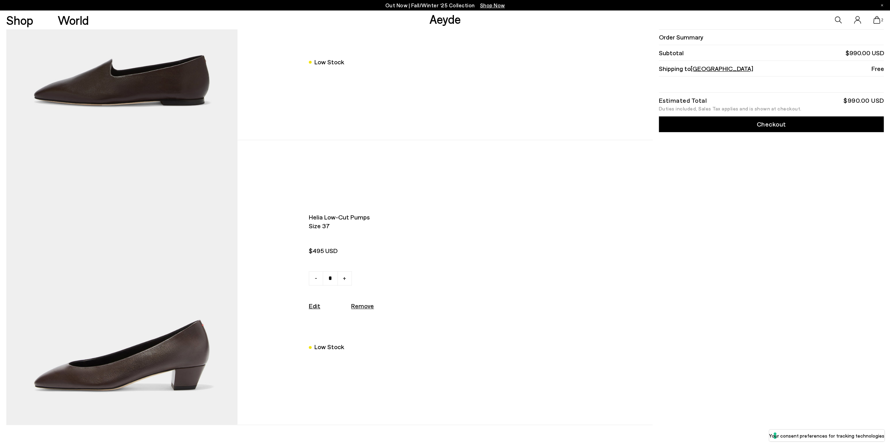
scroll to position [245, 0]
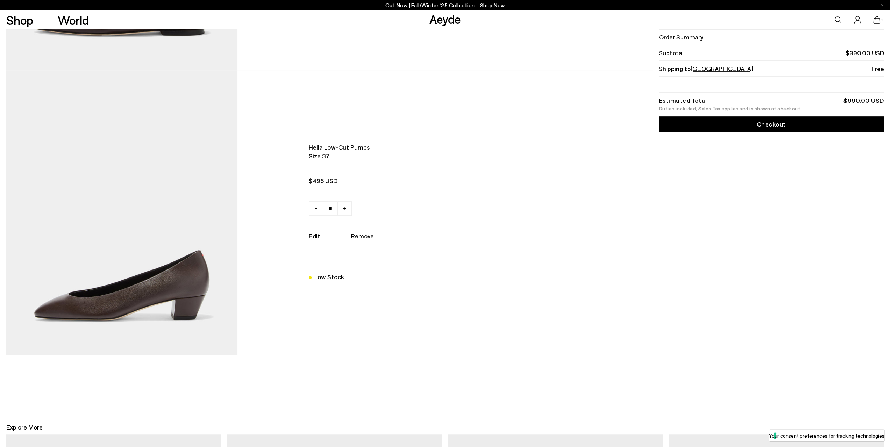
click at [365, 238] on u "Remove" at bounding box center [362, 236] width 23 height 8
type input "*"
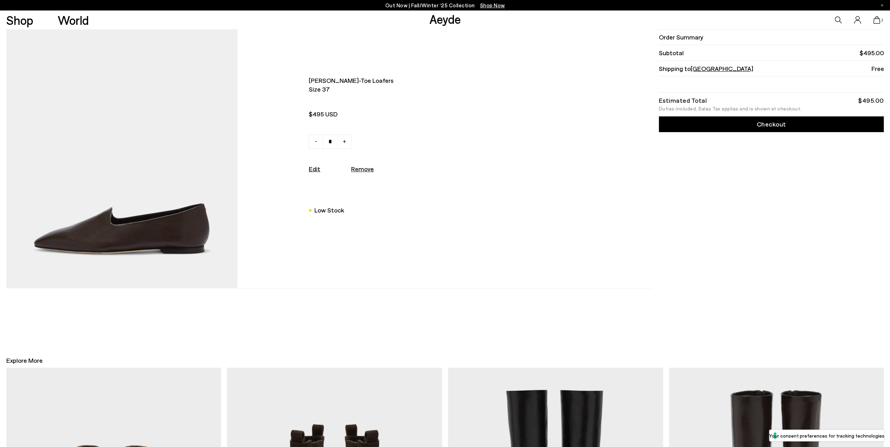
scroll to position [0, 0]
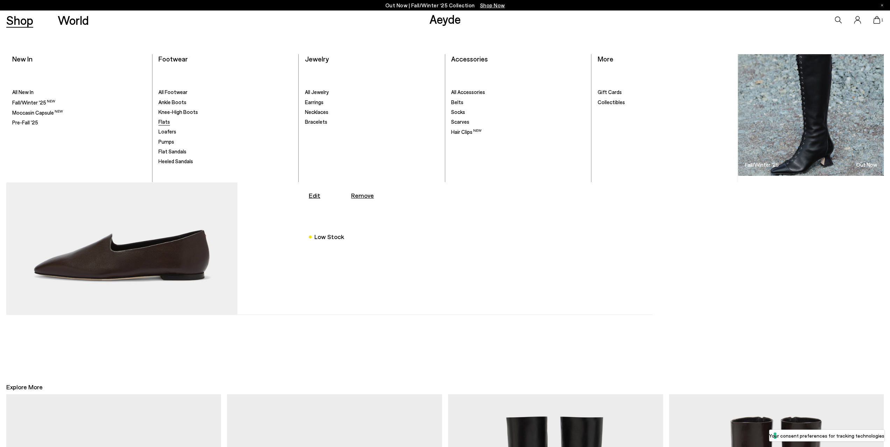
click at [163, 121] on span "Flats" at bounding box center [164, 121] width 12 height 6
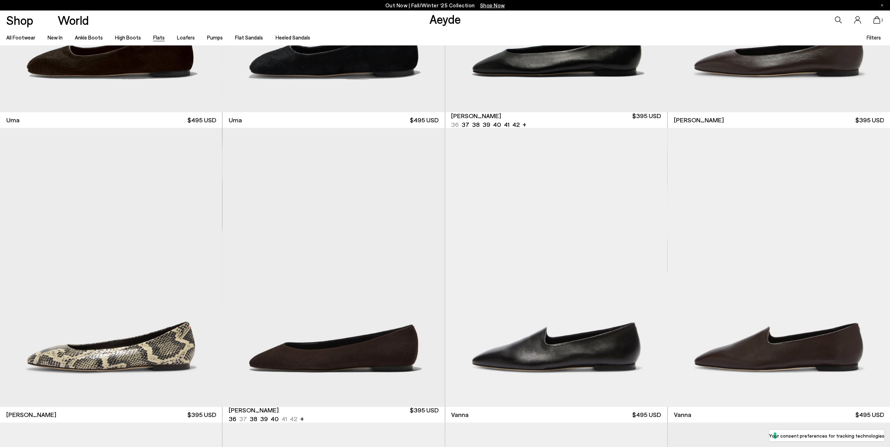
scroll to position [350, 0]
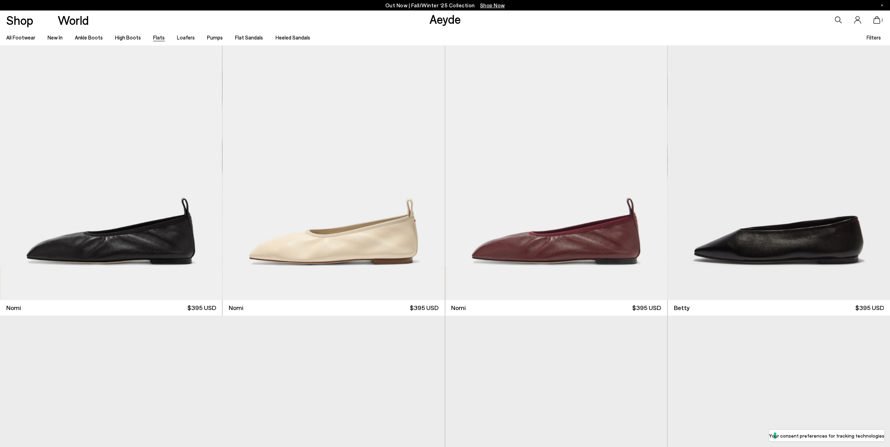
scroll to position [909, 0]
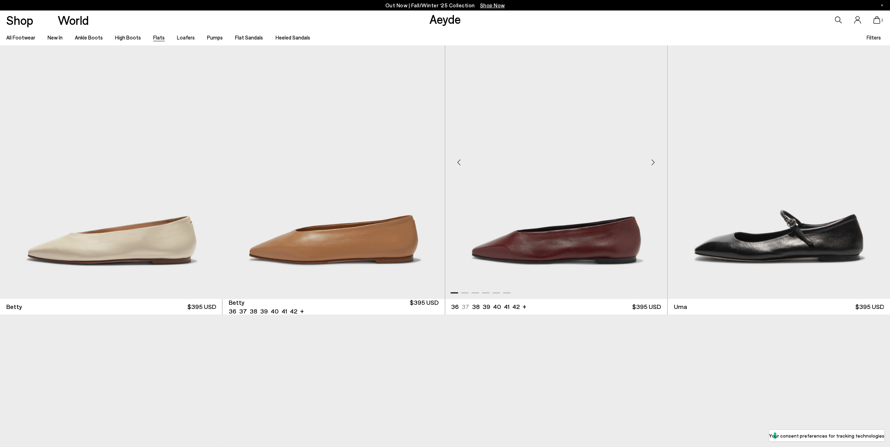
click at [554, 206] on img "1 / 6" at bounding box center [556, 159] width 222 height 279
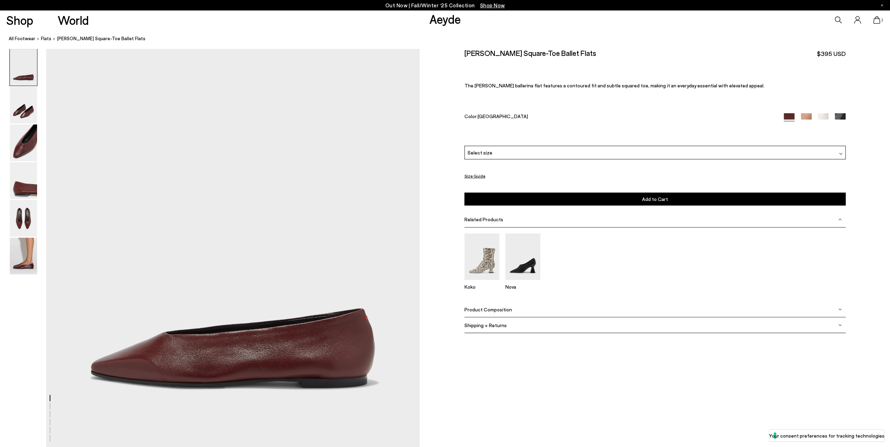
click at [481, 151] on span "Select size" at bounding box center [479, 152] width 25 height 7
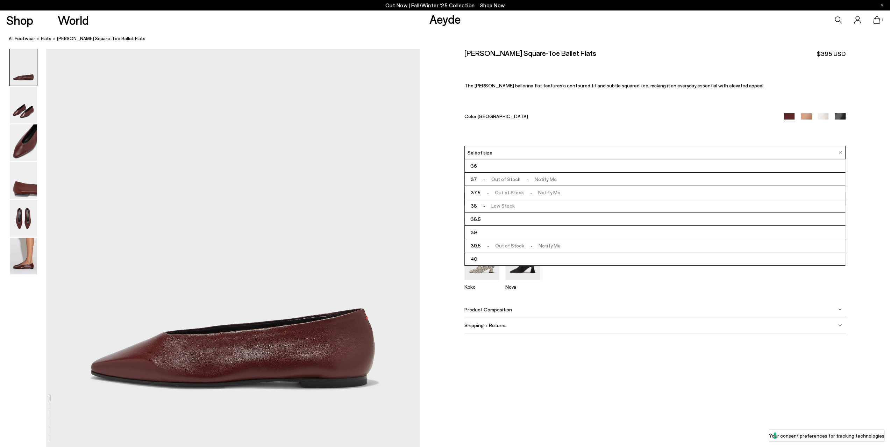
click at [500, 177] on span "- Out of Stock - Notify Me" at bounding box center [516, 179] width 79 height 9
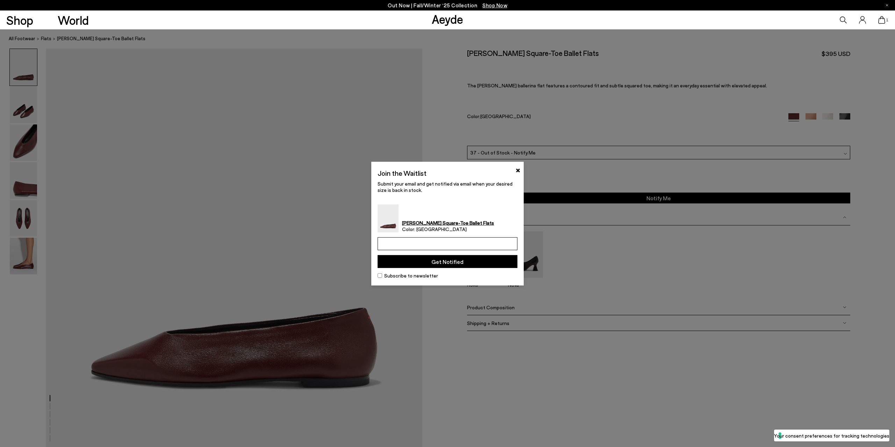
click at [418, 241] on input "email" at bounding box center [447, 243] width 140 height 13
type input "**********"
click at [437, 262] on button "Get Notified" at bounding box center [447, 261] width 140 height 13
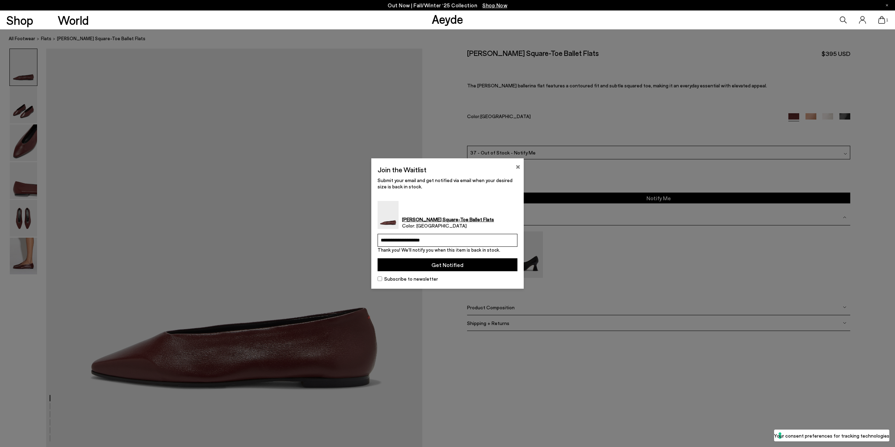
click at [517, 166] on button "×" at bounding box center [518, 166] width 5 height 8
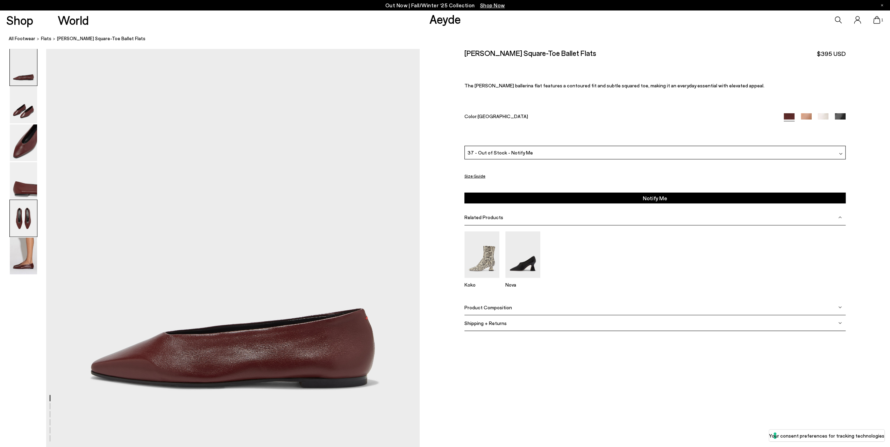
click at [23, 227] on img at bounding box center [23, 218] width 27 height 37
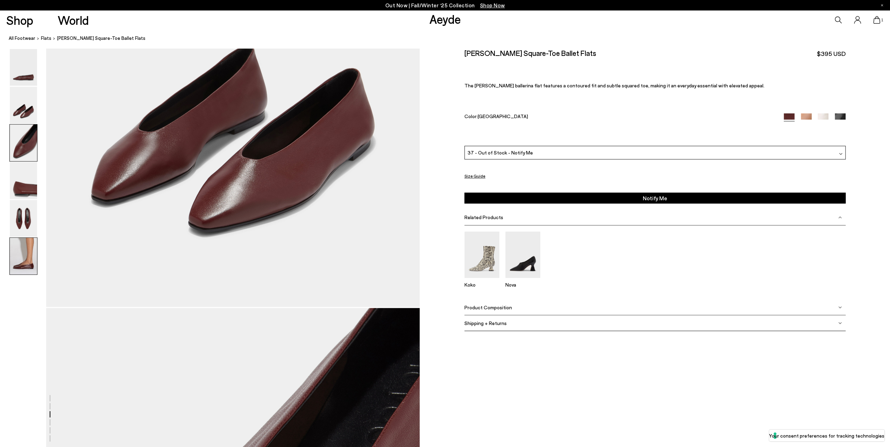
click at [23, 263] on img at bounding box center [23, 256] width 27 height 37
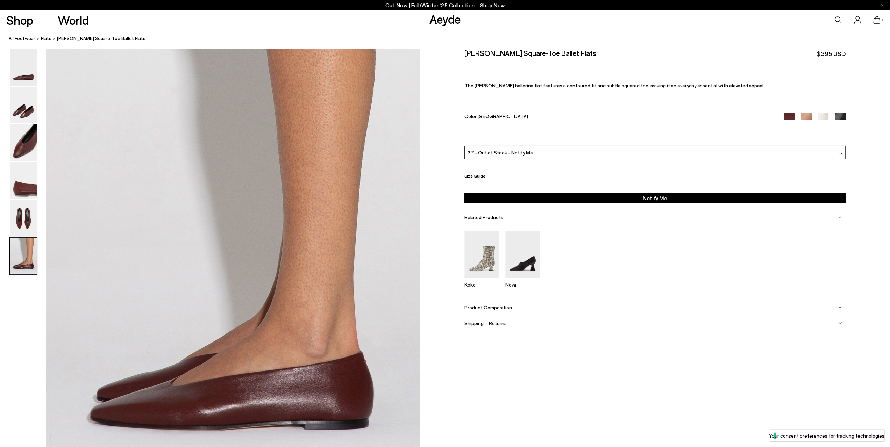
scroll to position [2444, 0]
